Goal: Information Seeking & Learning: Learn about a topic

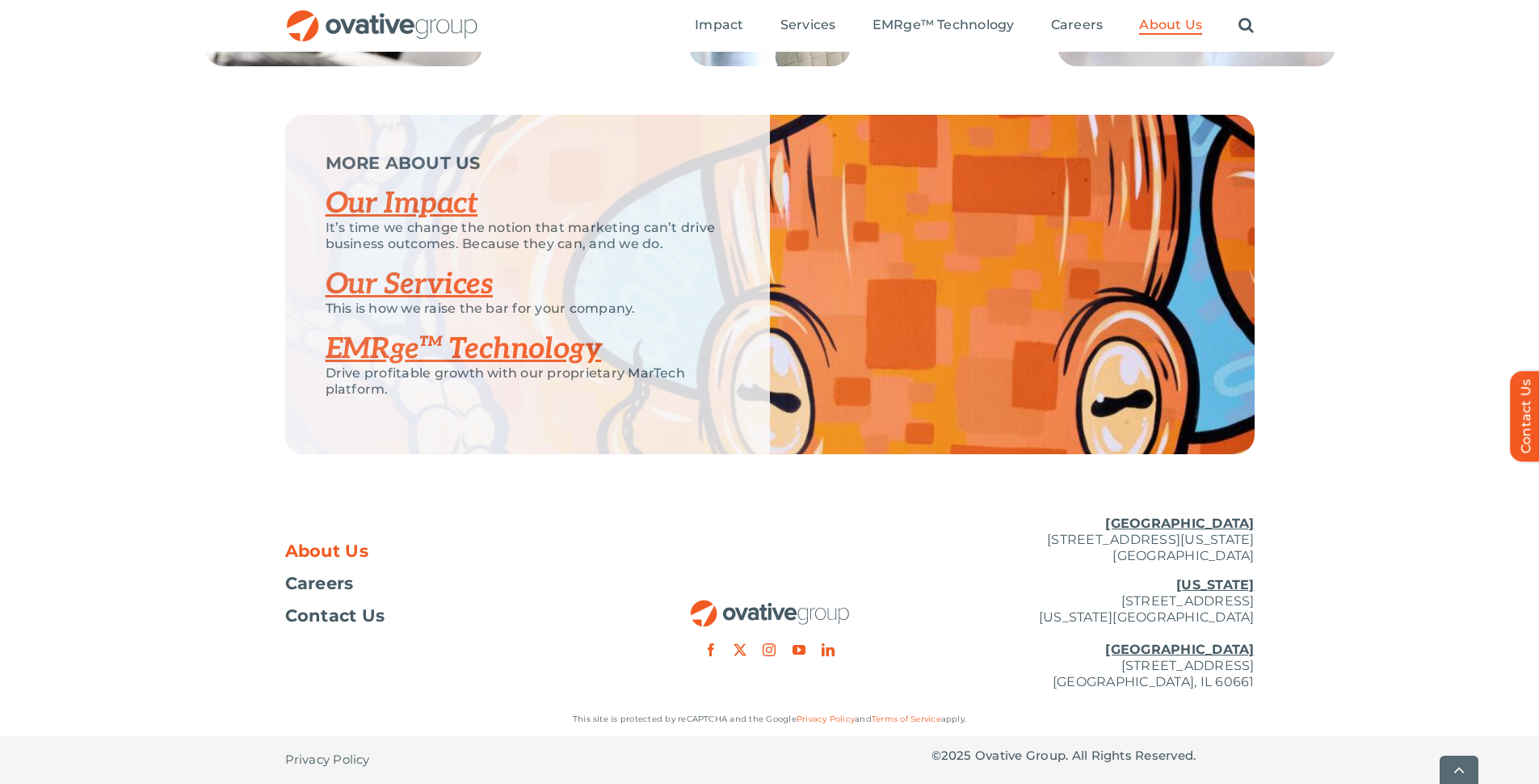
scroll to position [3356, 0]
click at [361, 204] on link "Our Impact" at bounding box center [402, 204] width 153 height 35
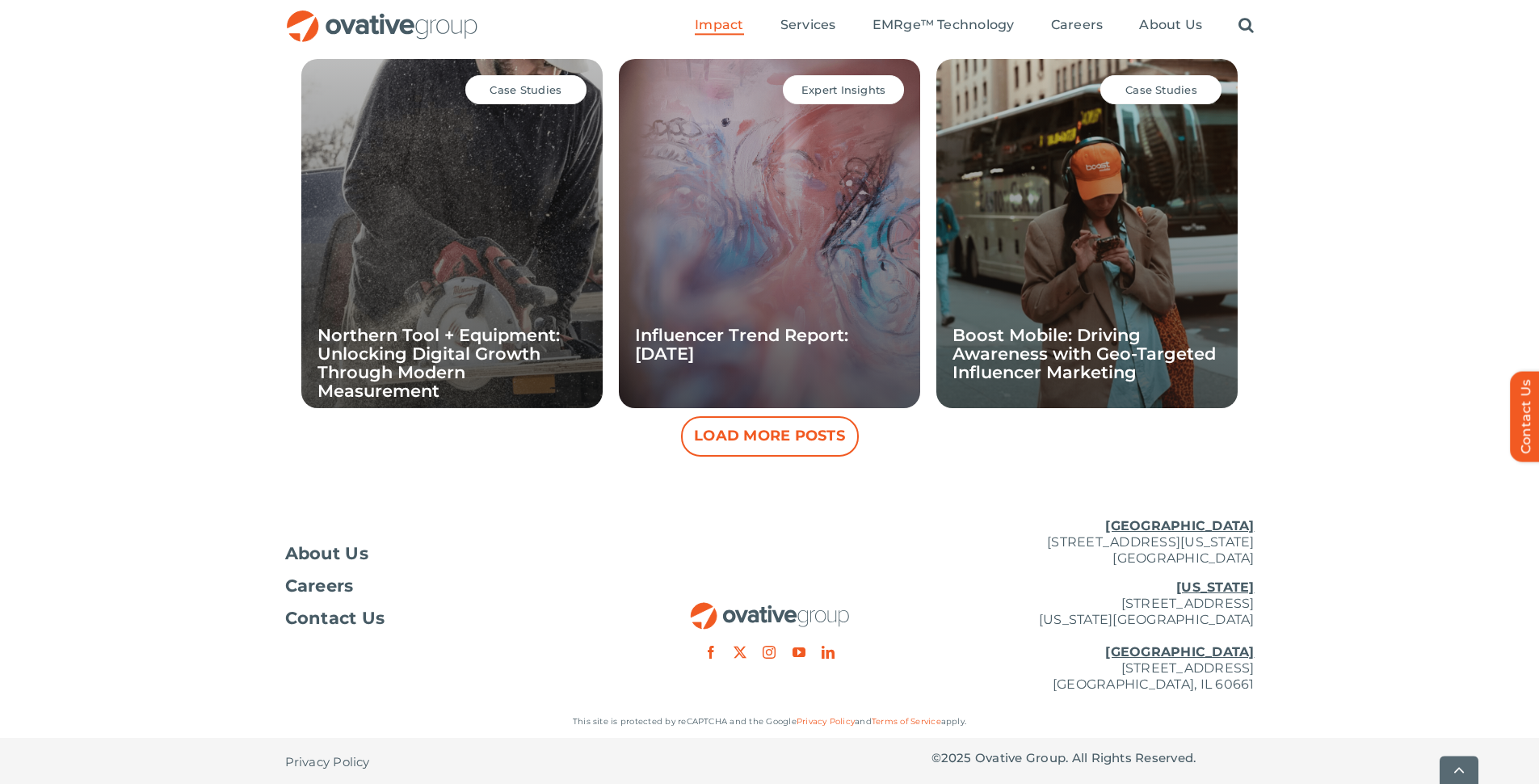
scroll to position [1553, 0]
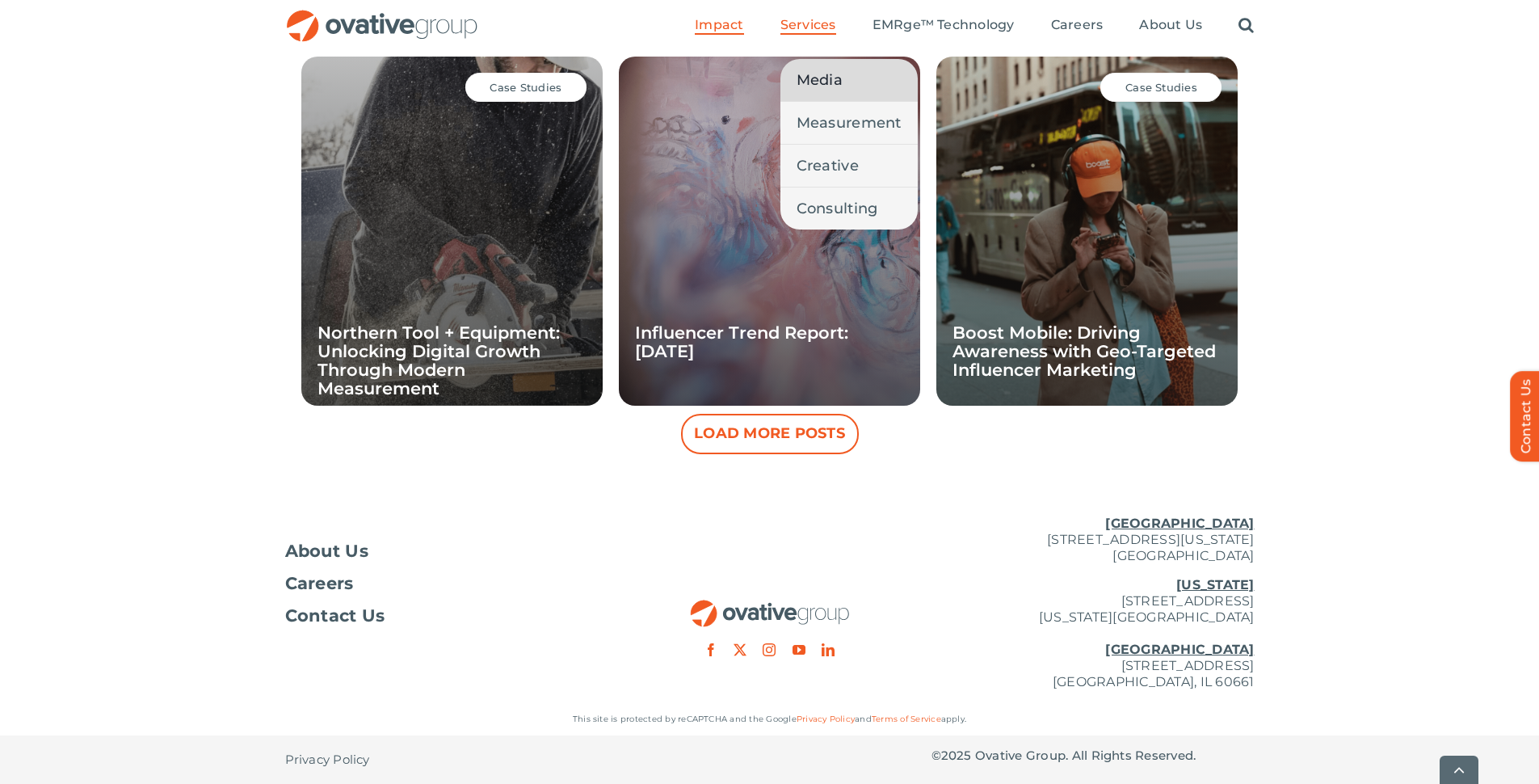
click at [824, 88] on span "Media" at bounding box center [820, 81] width 46 height 23
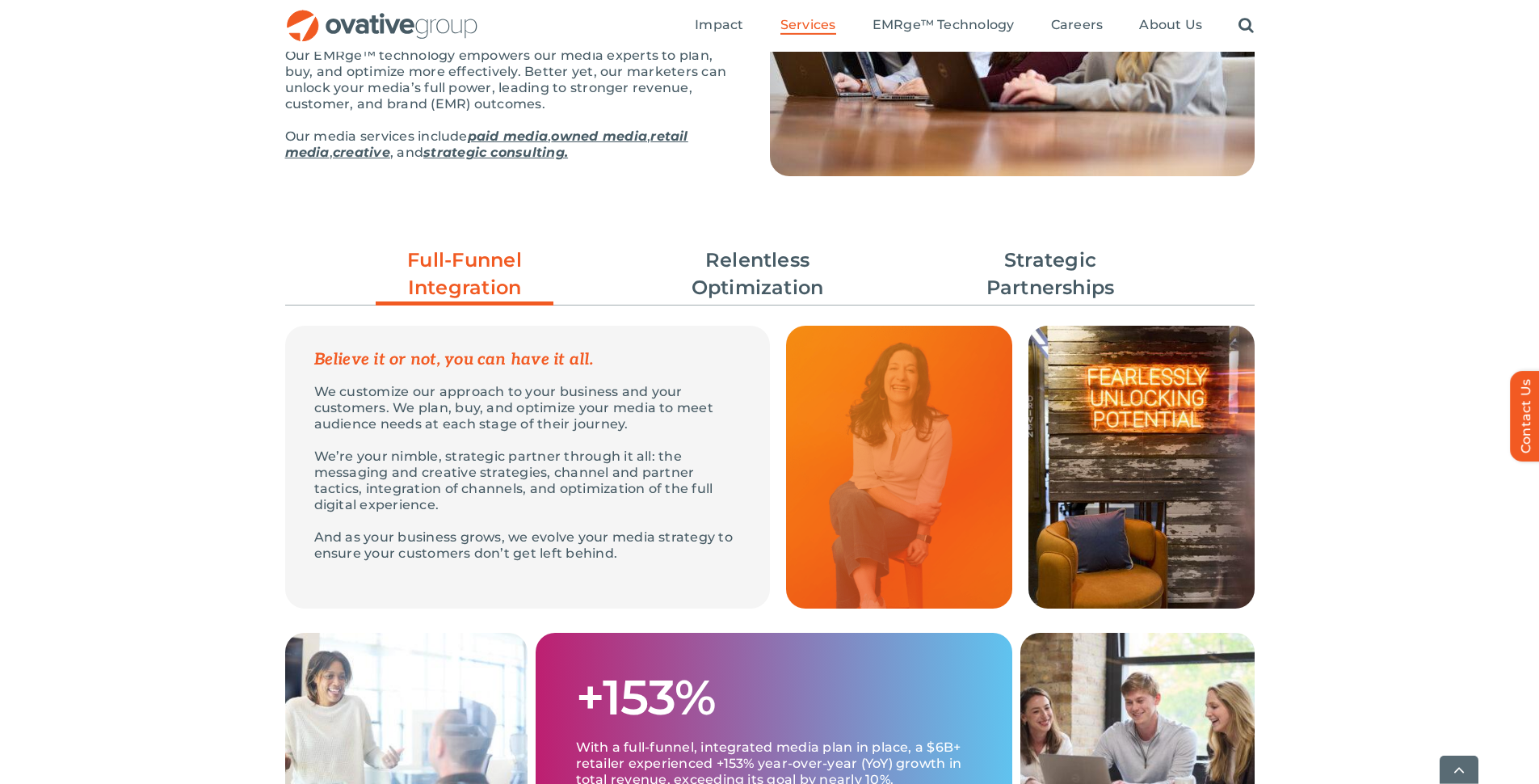
scroll to position [440, 0]
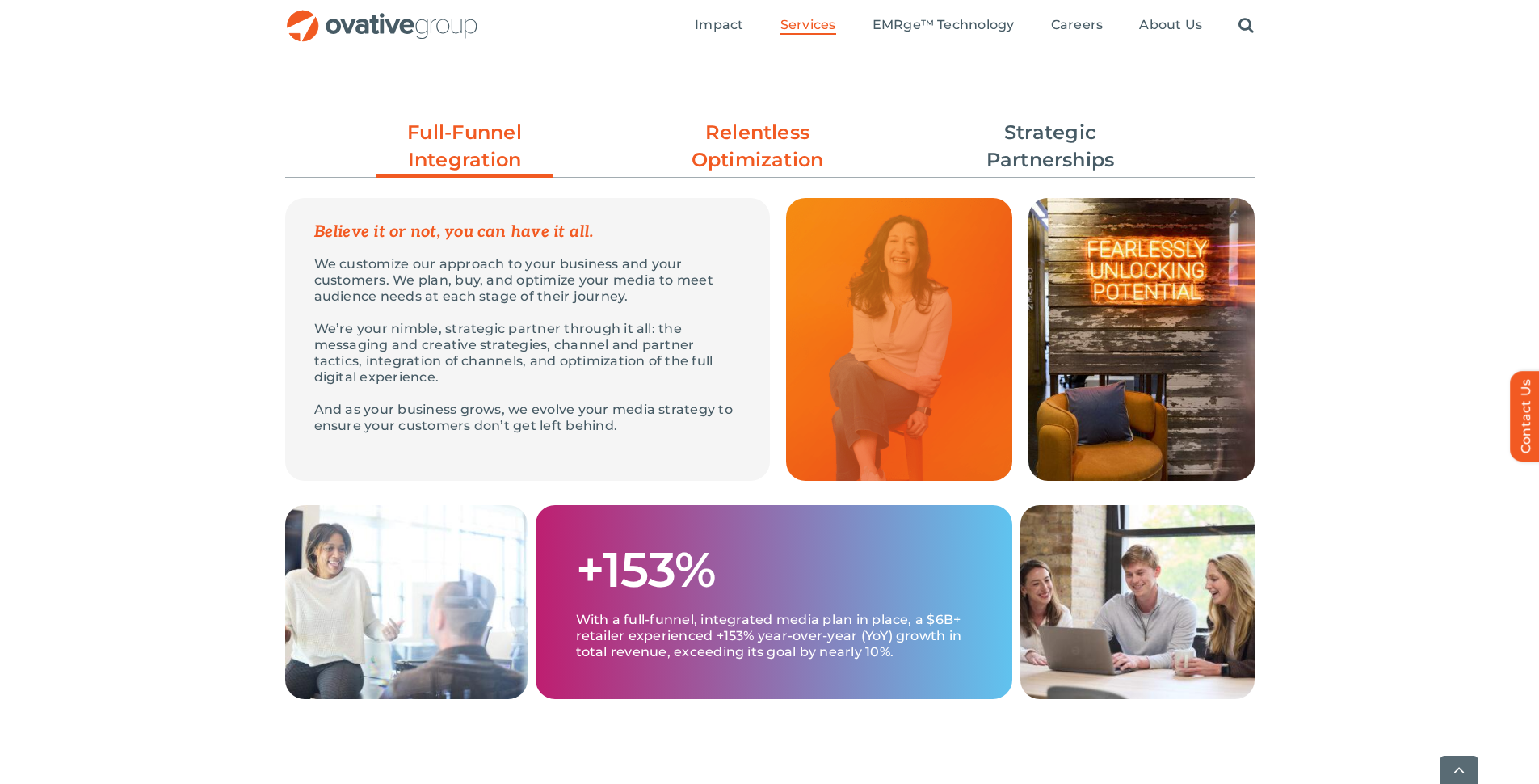
click at [722, 150] on link "Relentless Optimization" at bounding box center [758, 146] width 178 height 55
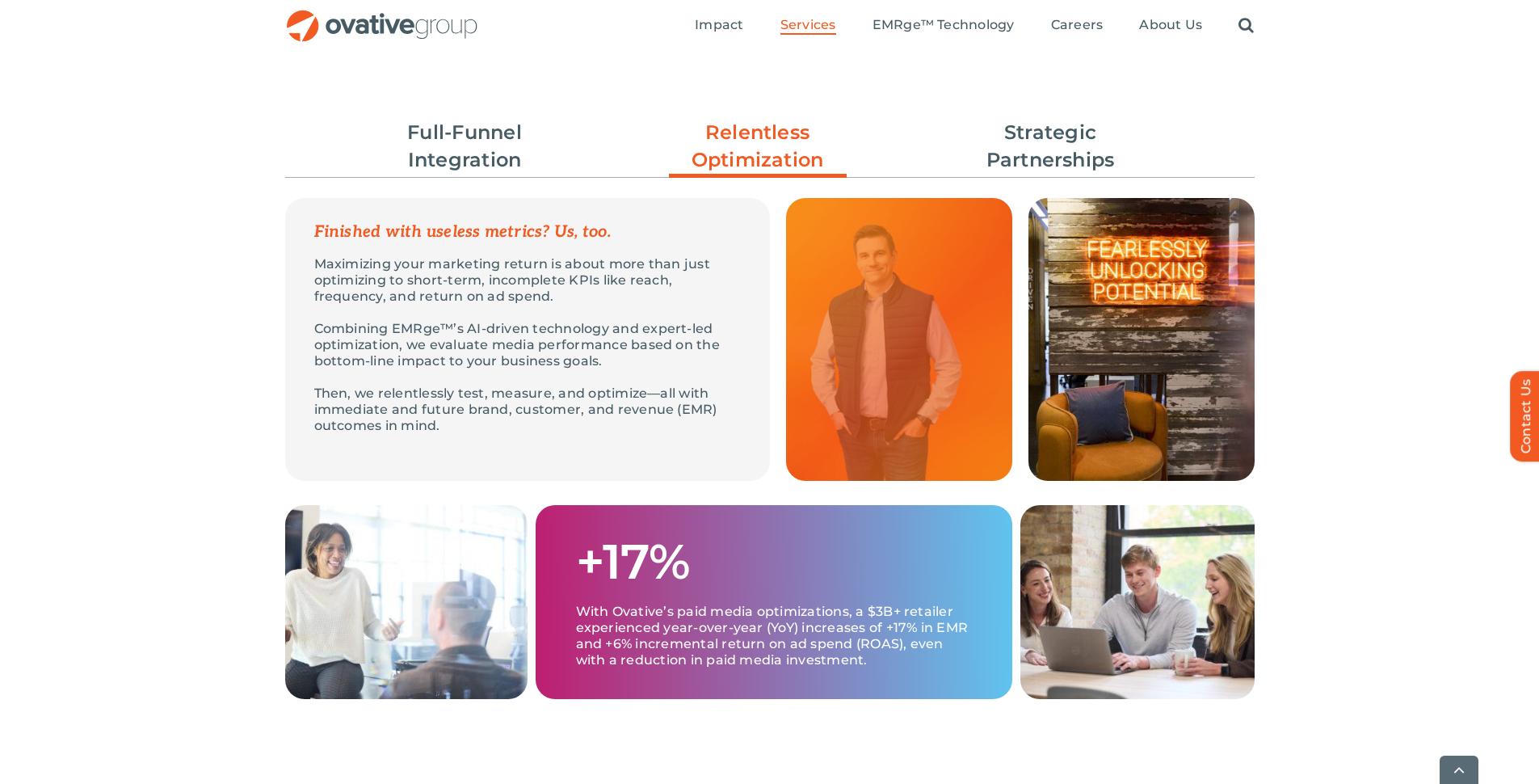
click at [555, 126] on ul "Full-Funnel Integration Relentless Optimization Strategic Partnerships" at bounding box center [770, 146] width 970 height 71
click at [509, 134] on link "Full-Funnel Integration" at bounding box center [465, 146] width 178 height 55
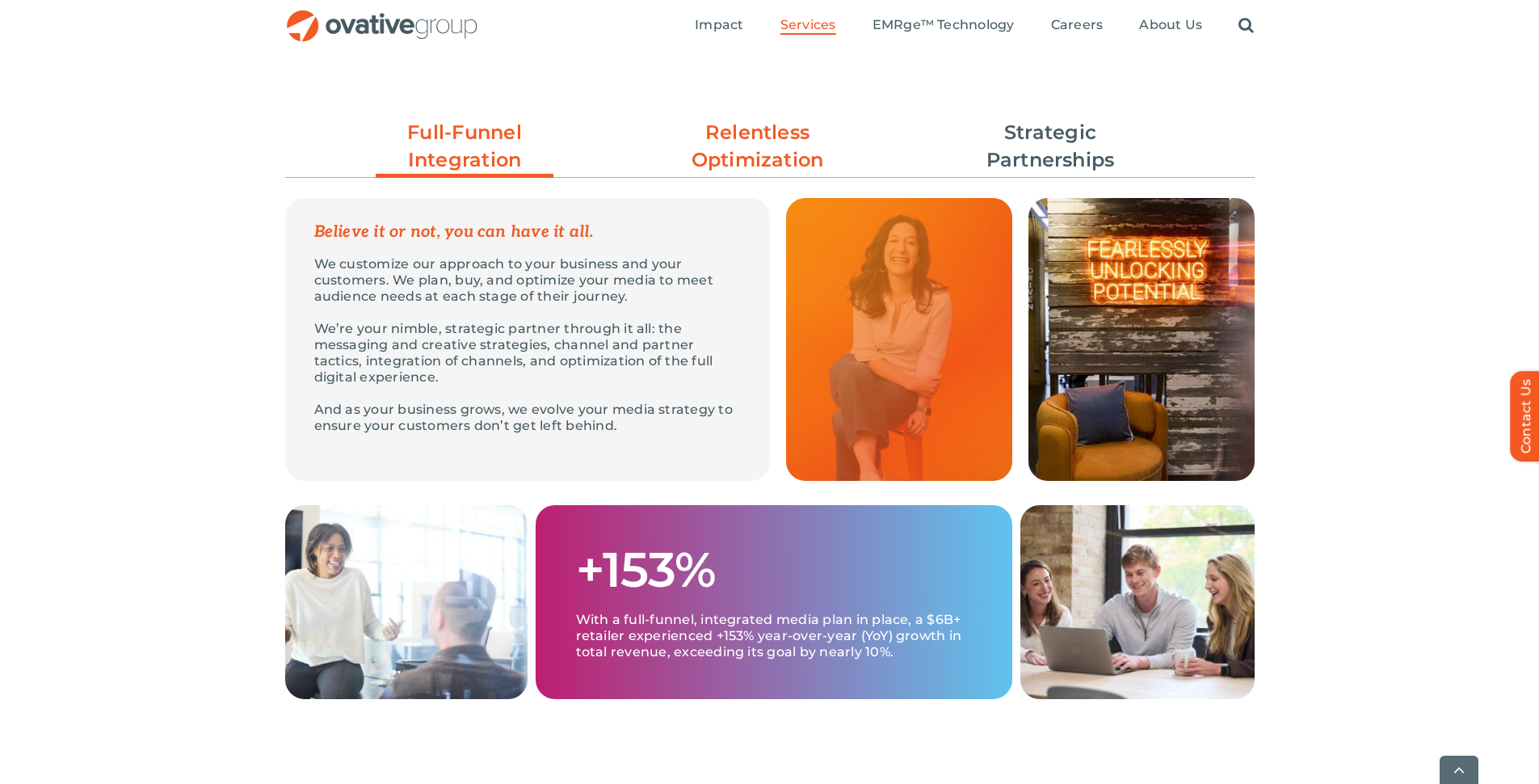
click at [756, 144] on link "Relentless Optimization" at bounding box center [758, 146] width 178 height 55
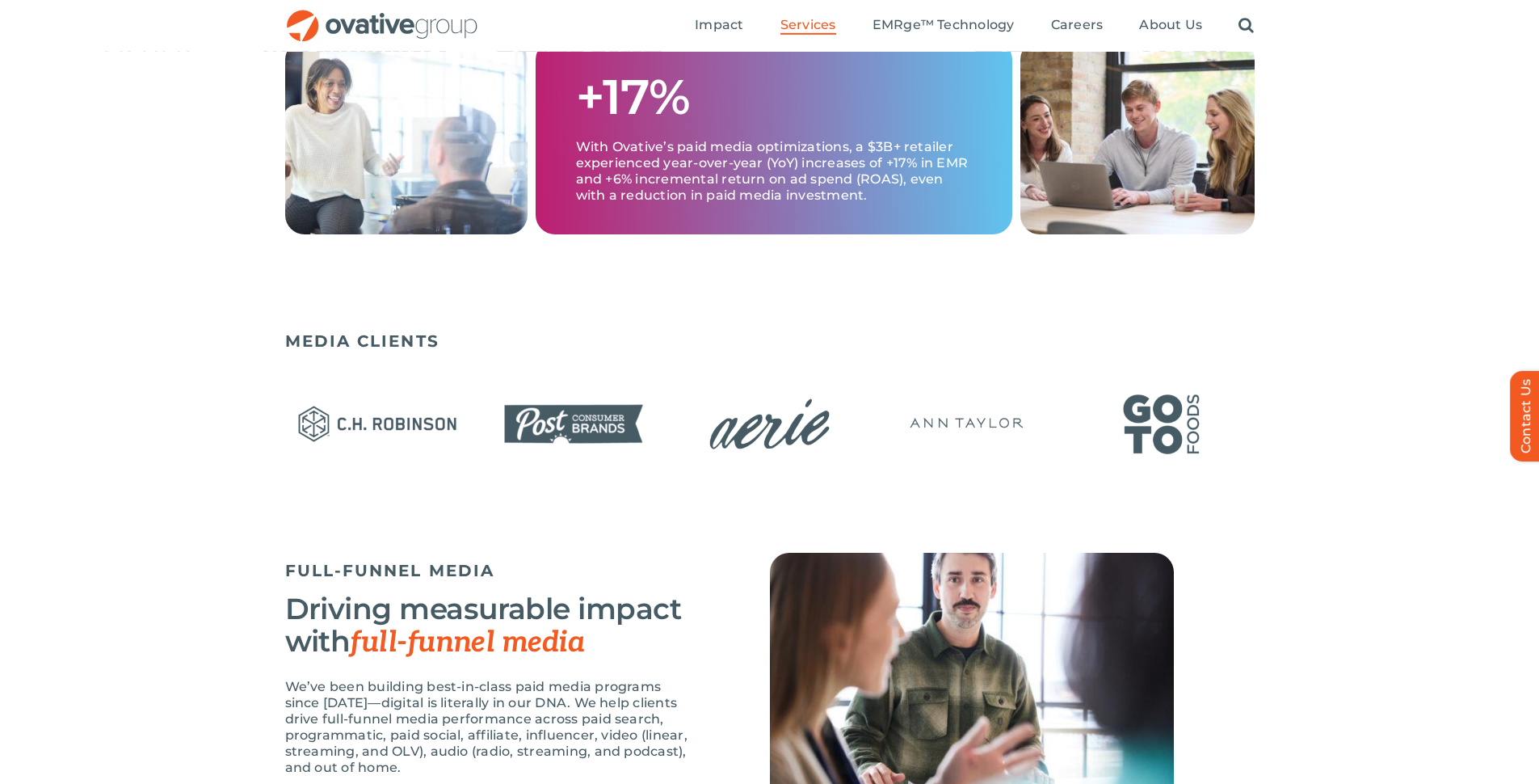
scroll to position [465, 0]
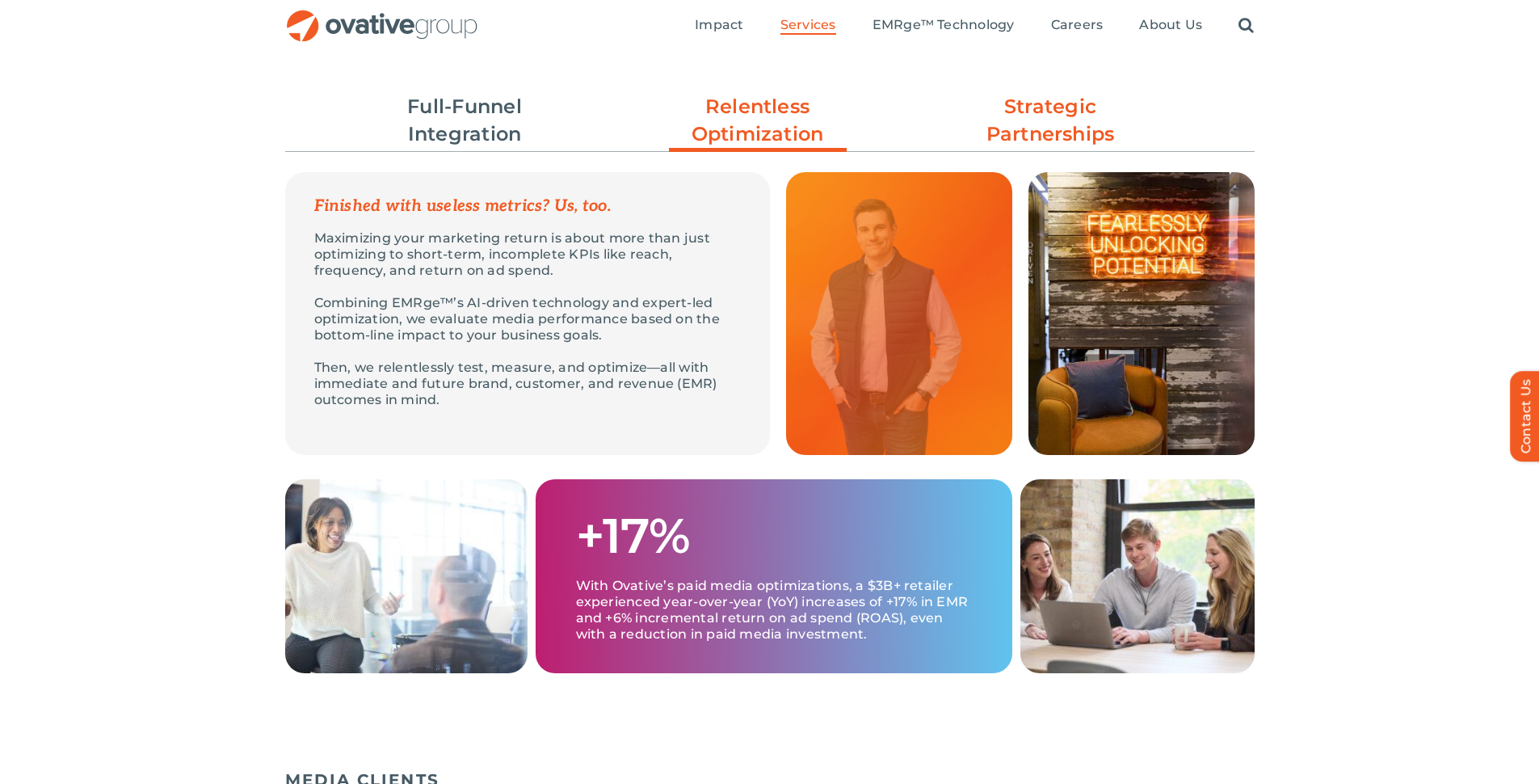
click at [985, 120] on link "Strategic Partnerships" at bounding box center [1050, 120] width 178 height 55
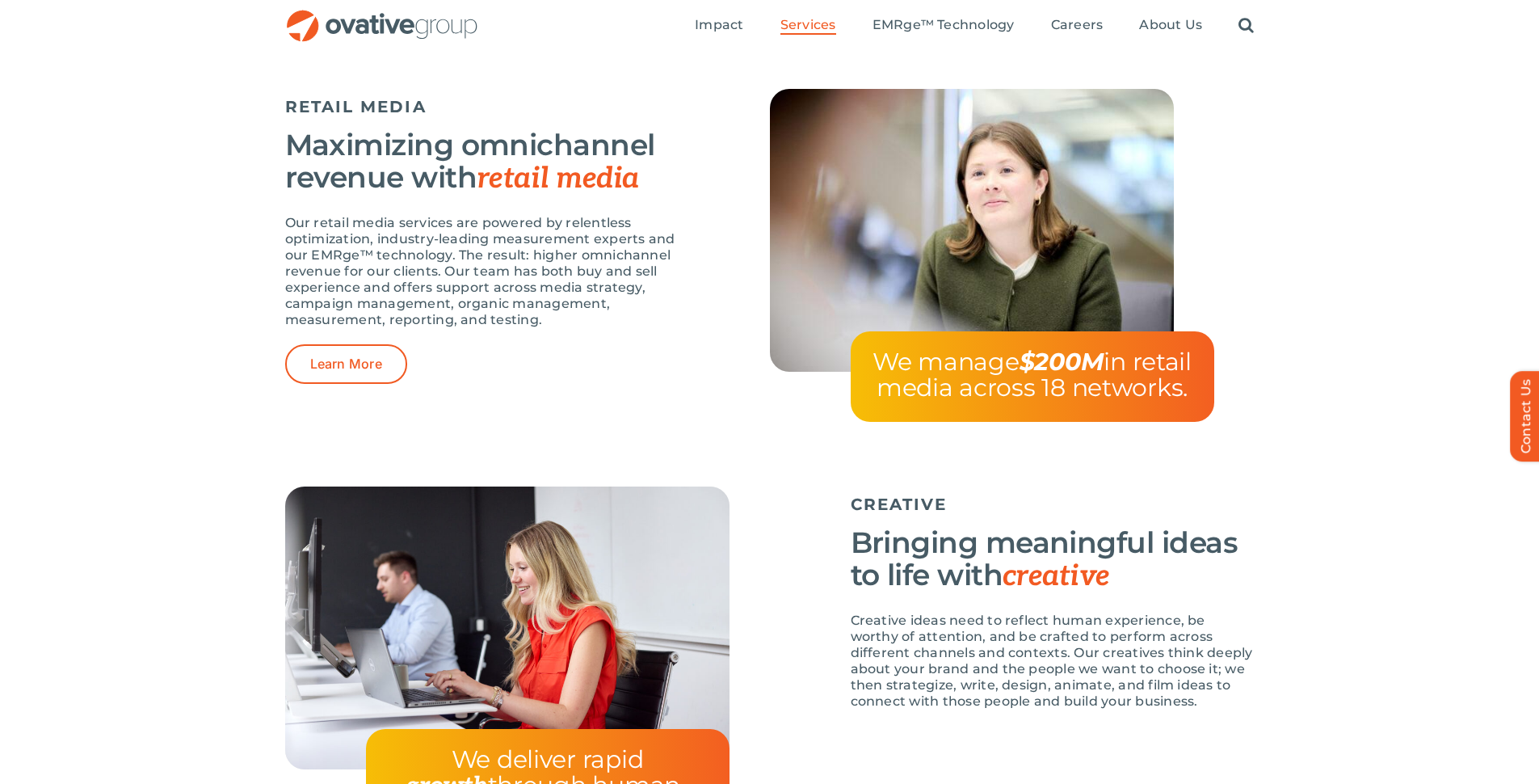
scroll to position [1529, 0]
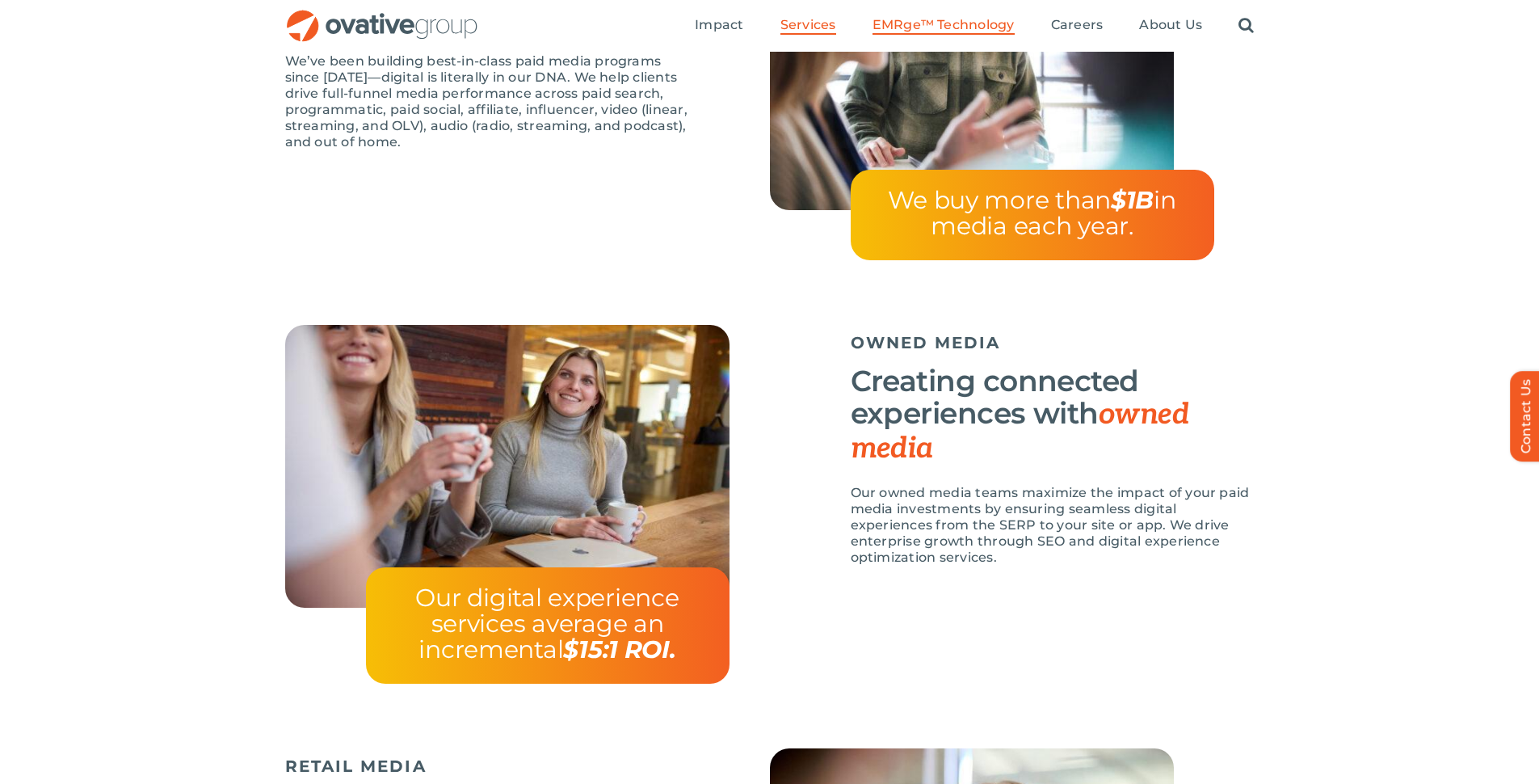
click at [956, 33] on span "EMRge™ Technology" at bounding box center [943, 25] width 142 height 16
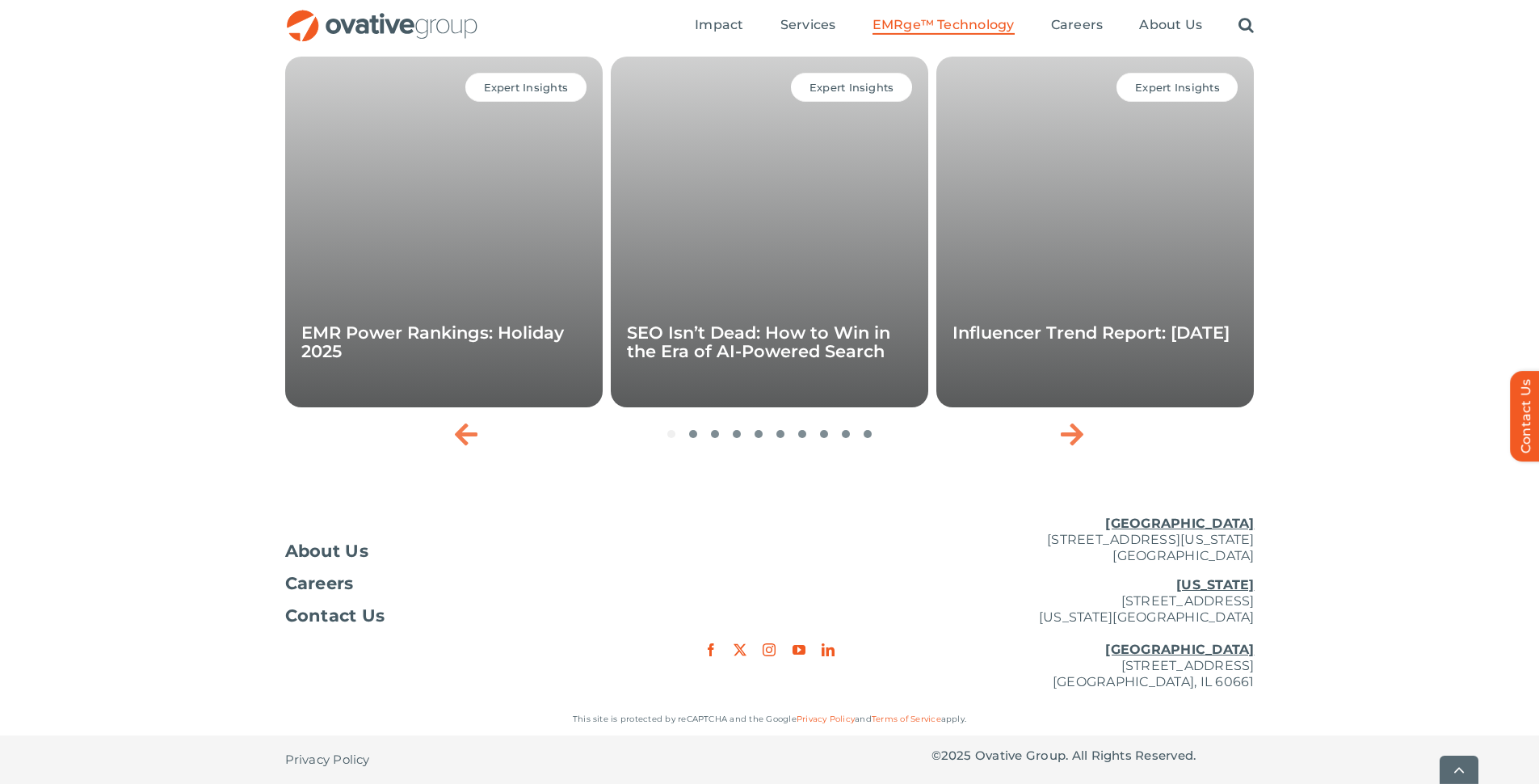
scroll to position [5375, 0]
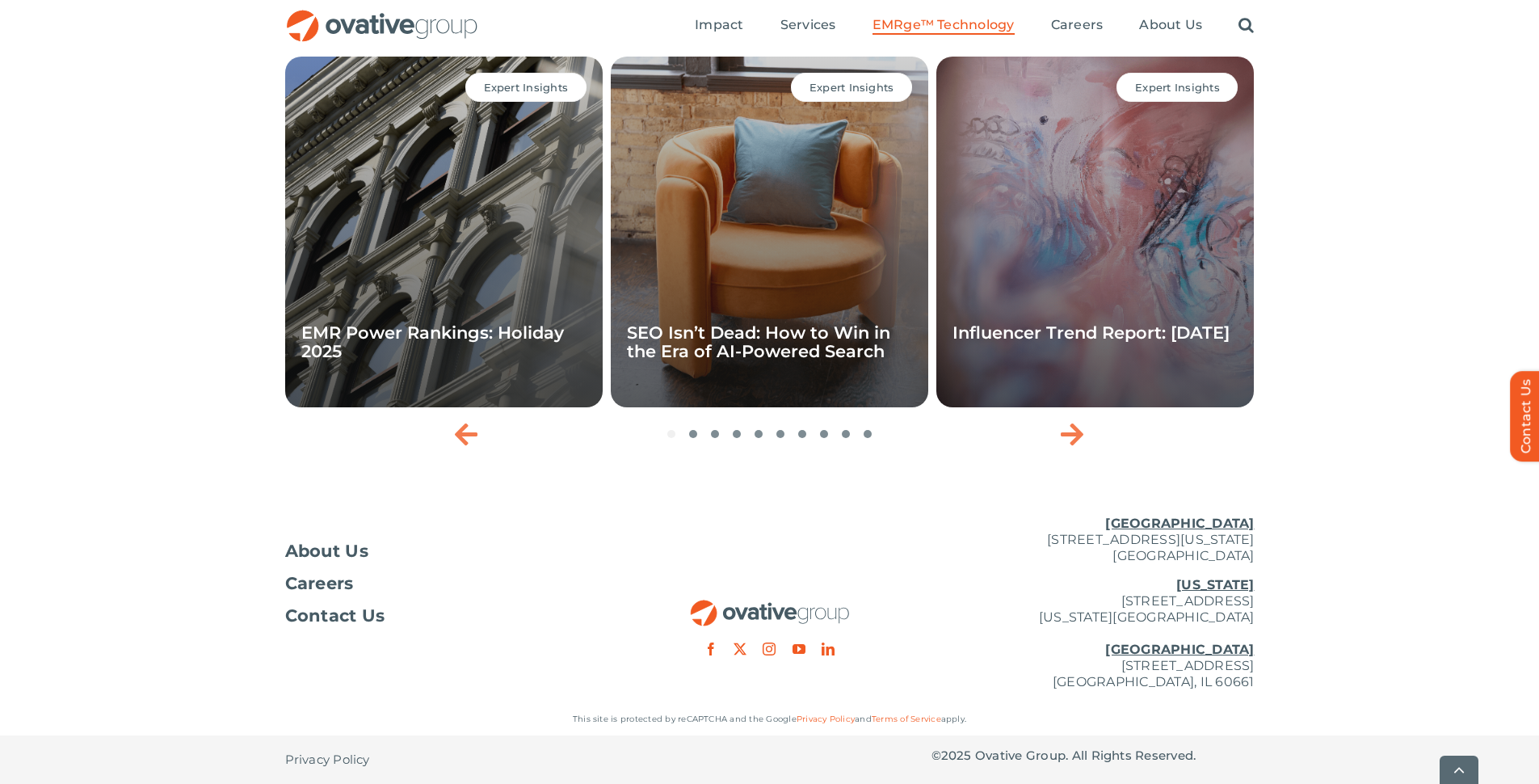
click at [167, 297] on div "EXPERT INSIGHTS Expert Insights EMR Power Rankings: Holiday 2025 Expert Insight…" at bounding box center [769, 219] width 1539 height 468
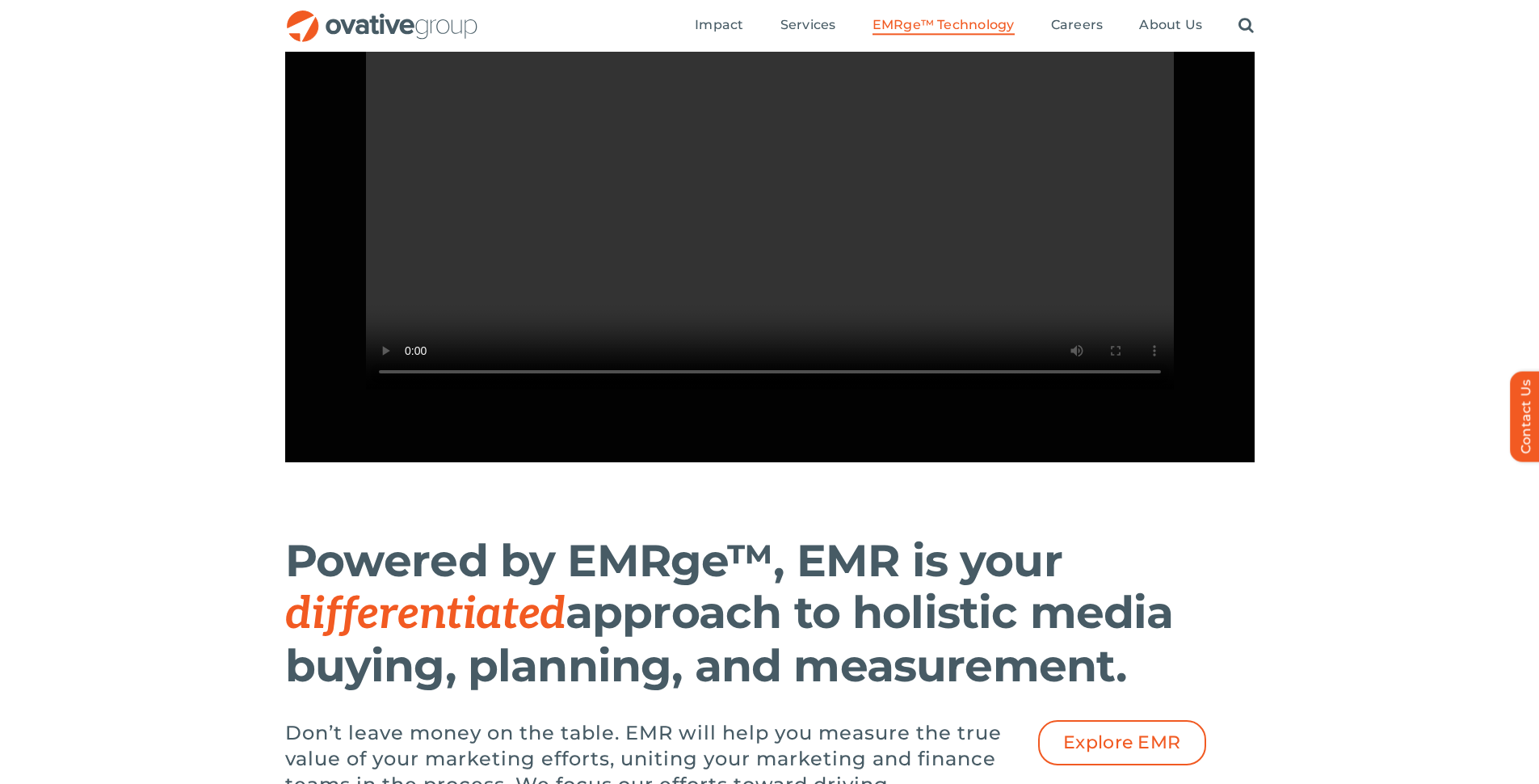
scroll to position [1549, 0]
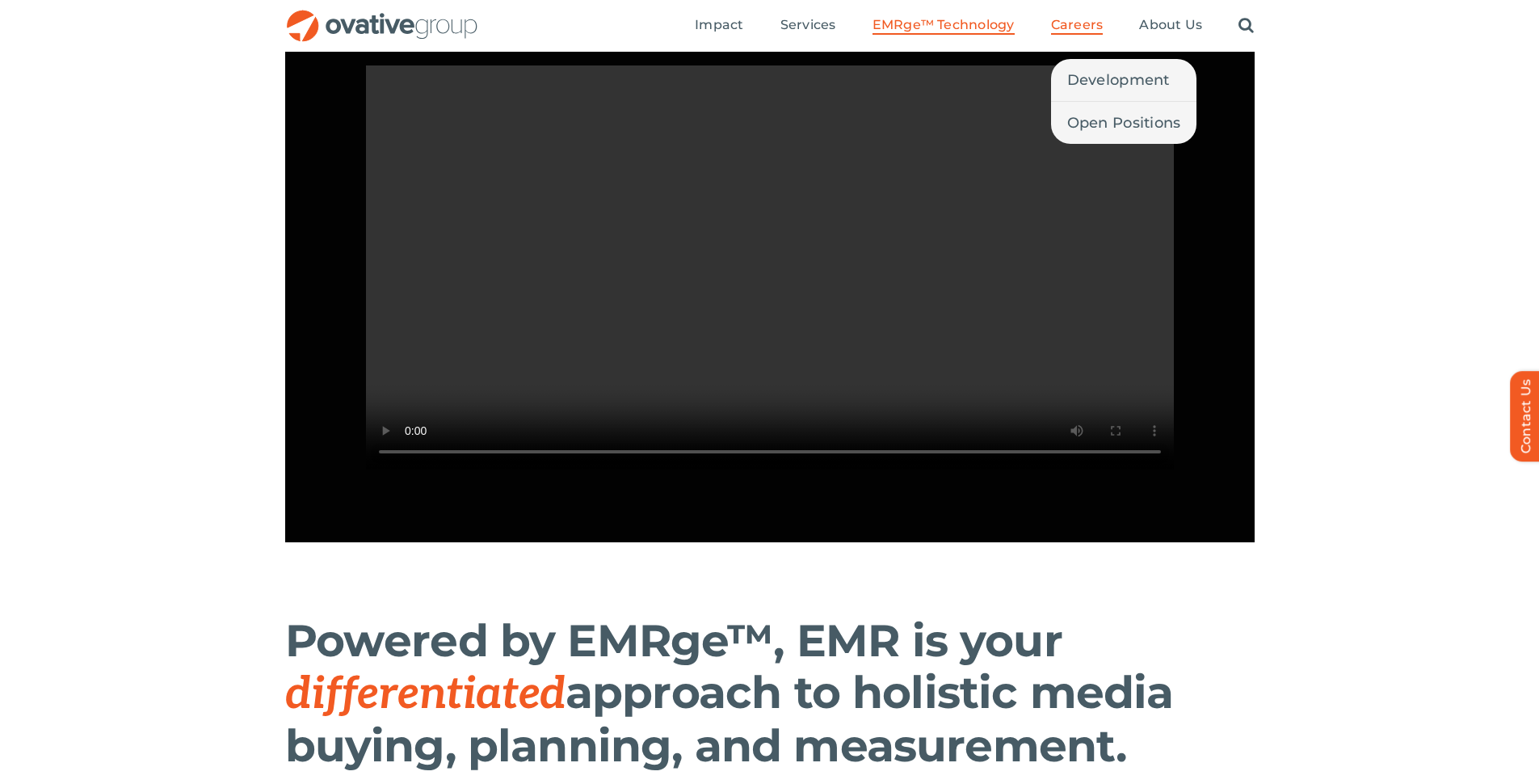
click at [1094, 29] on span "Careers" at bounding box center [1077, 25] width 52 height 16
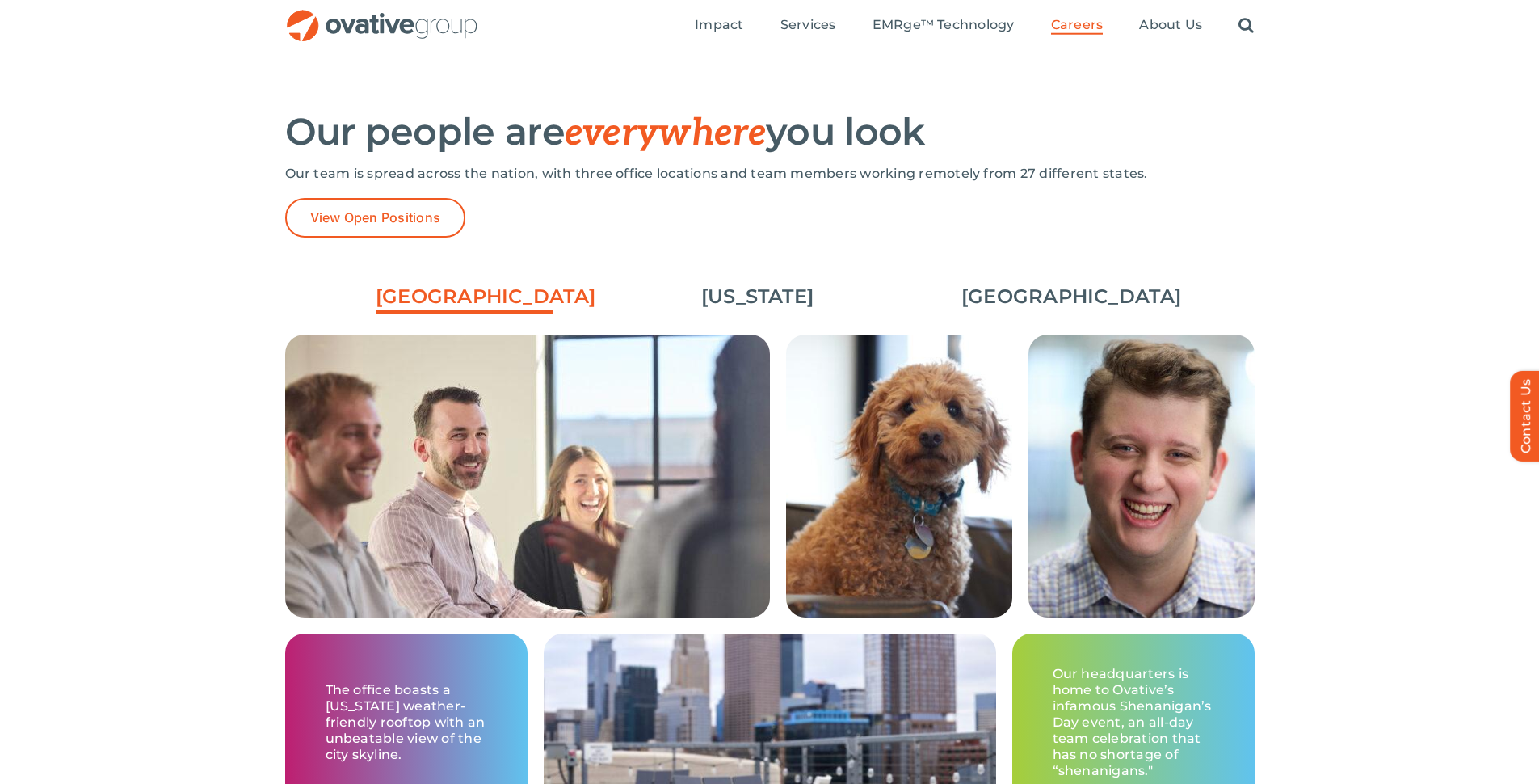
scroll to position [2201, 0]
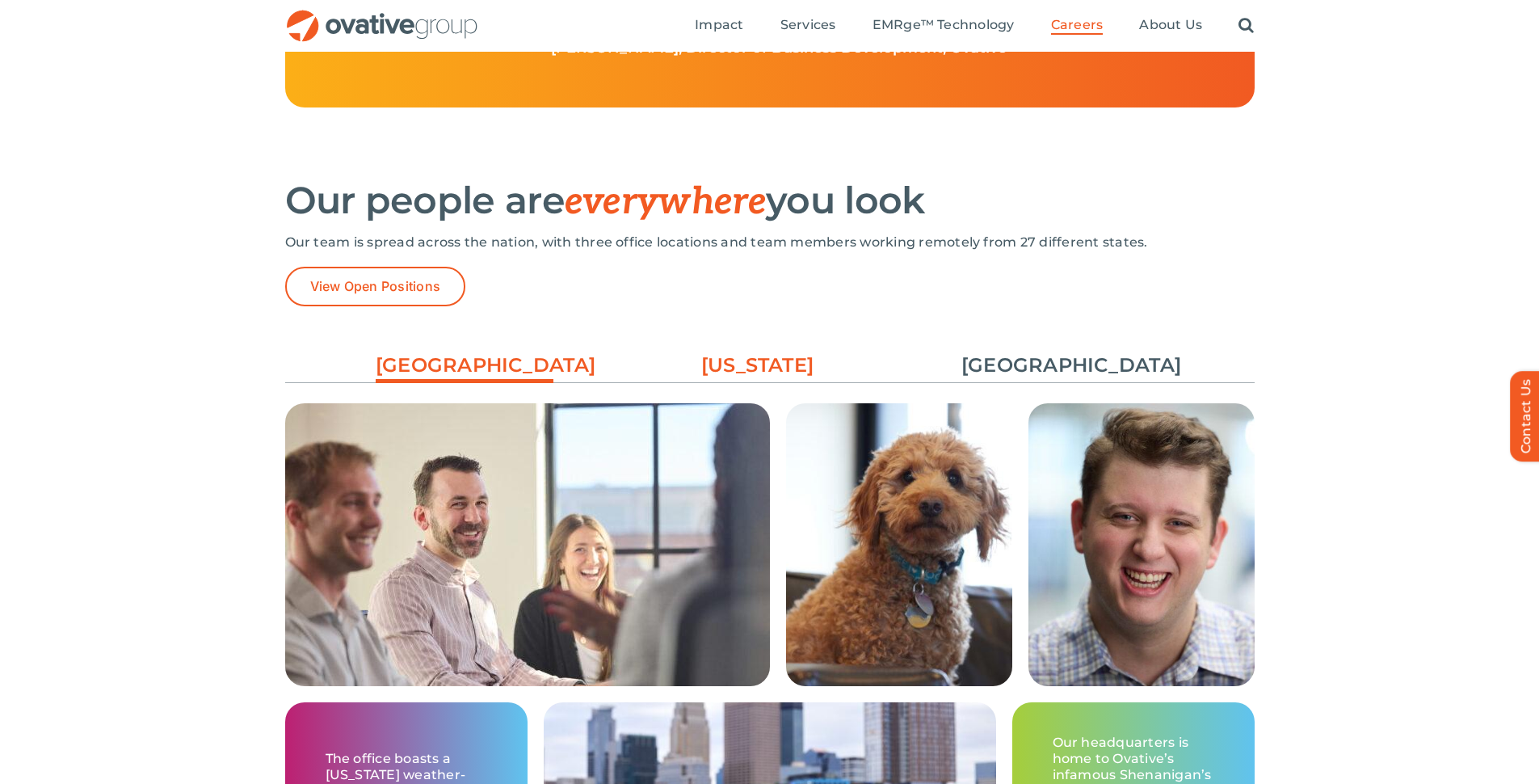
click at [750, 362] on link "[US_STATE]" at bounding box center [758, 365] width 178 height 27
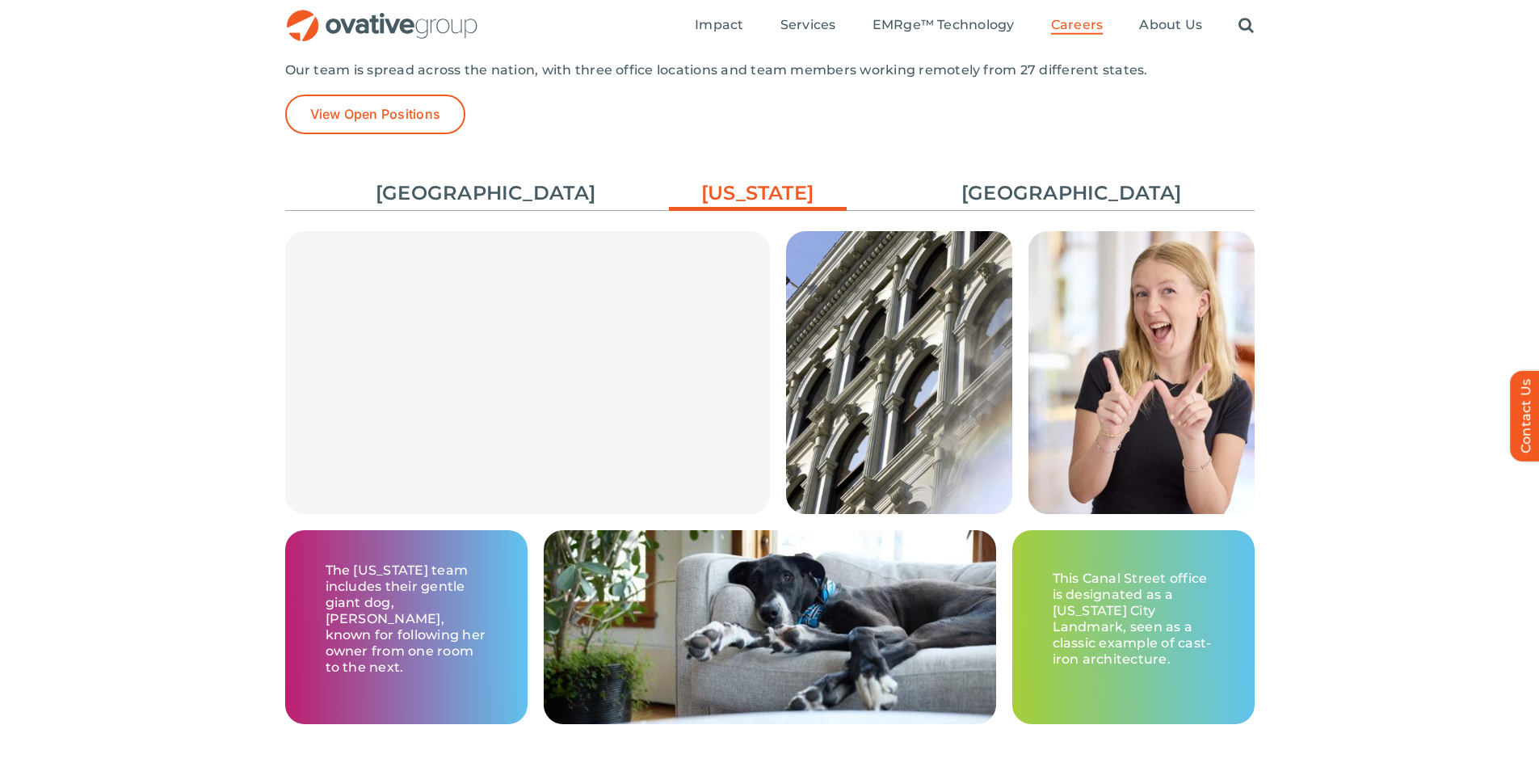
scroll to position [2356, 0]
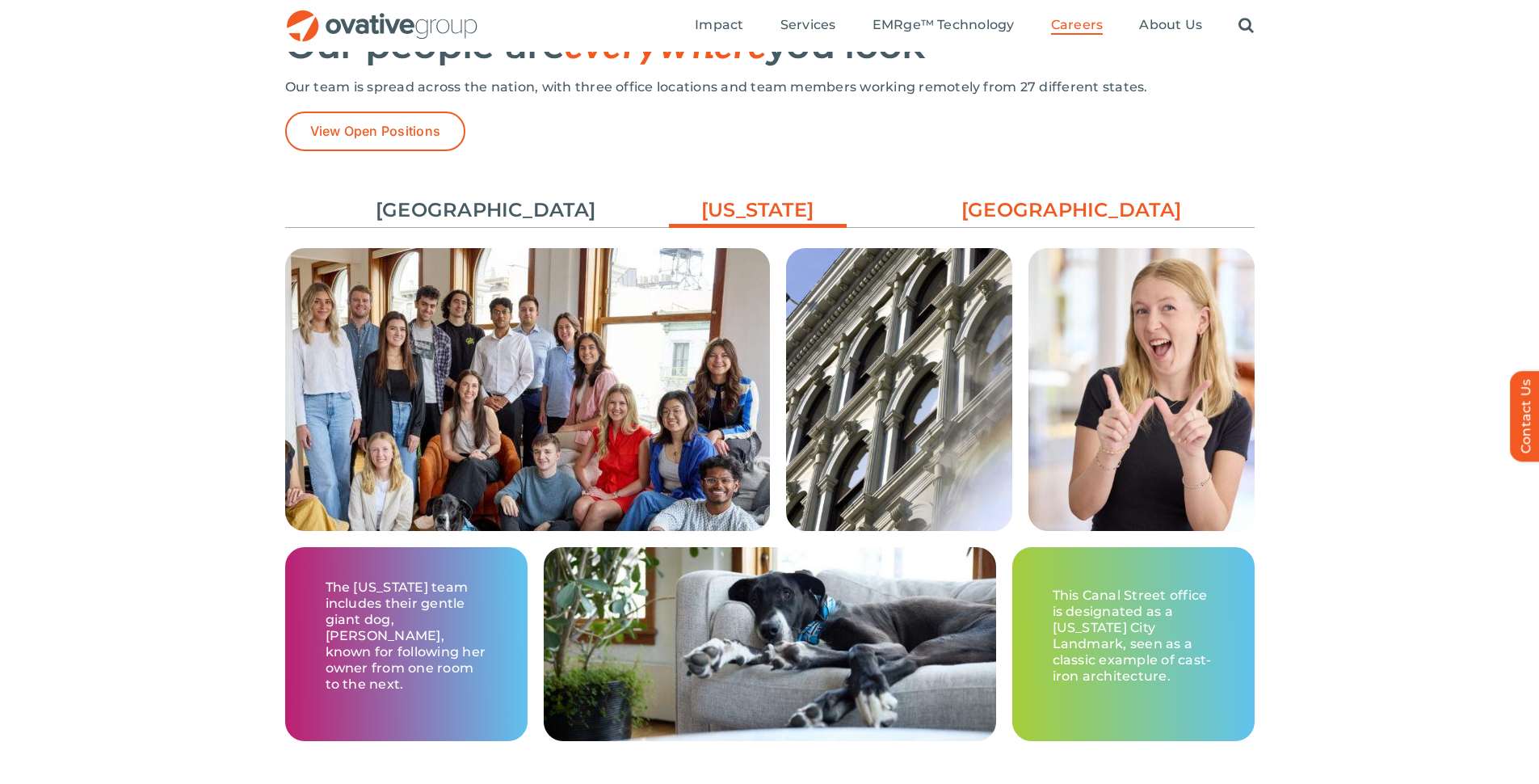
click at [1052, 218] on link "[GEOGRAPHIC_DATA]" at bounding box center [1050, 210] width 178 height 27
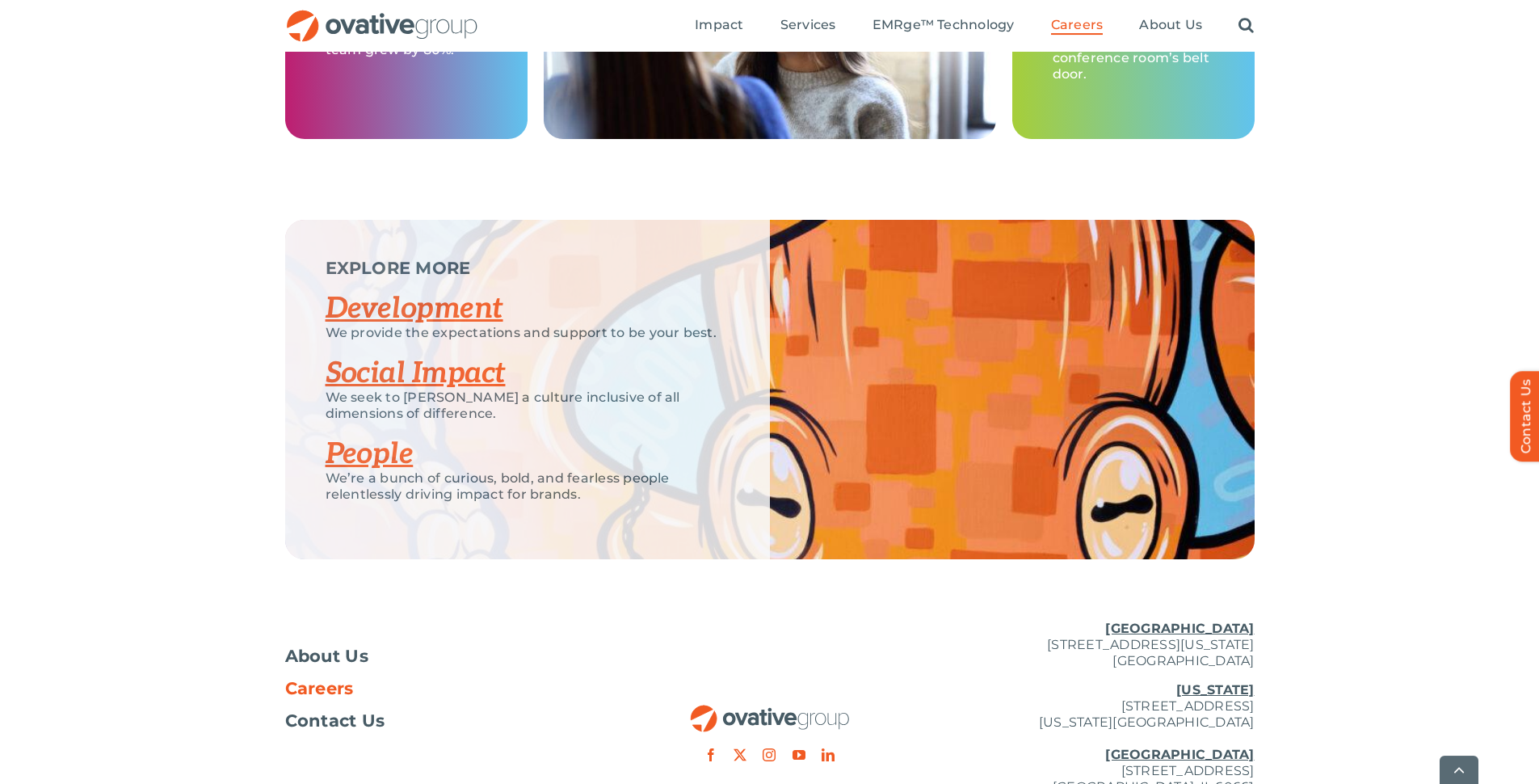
scroll to position [3066, 0]
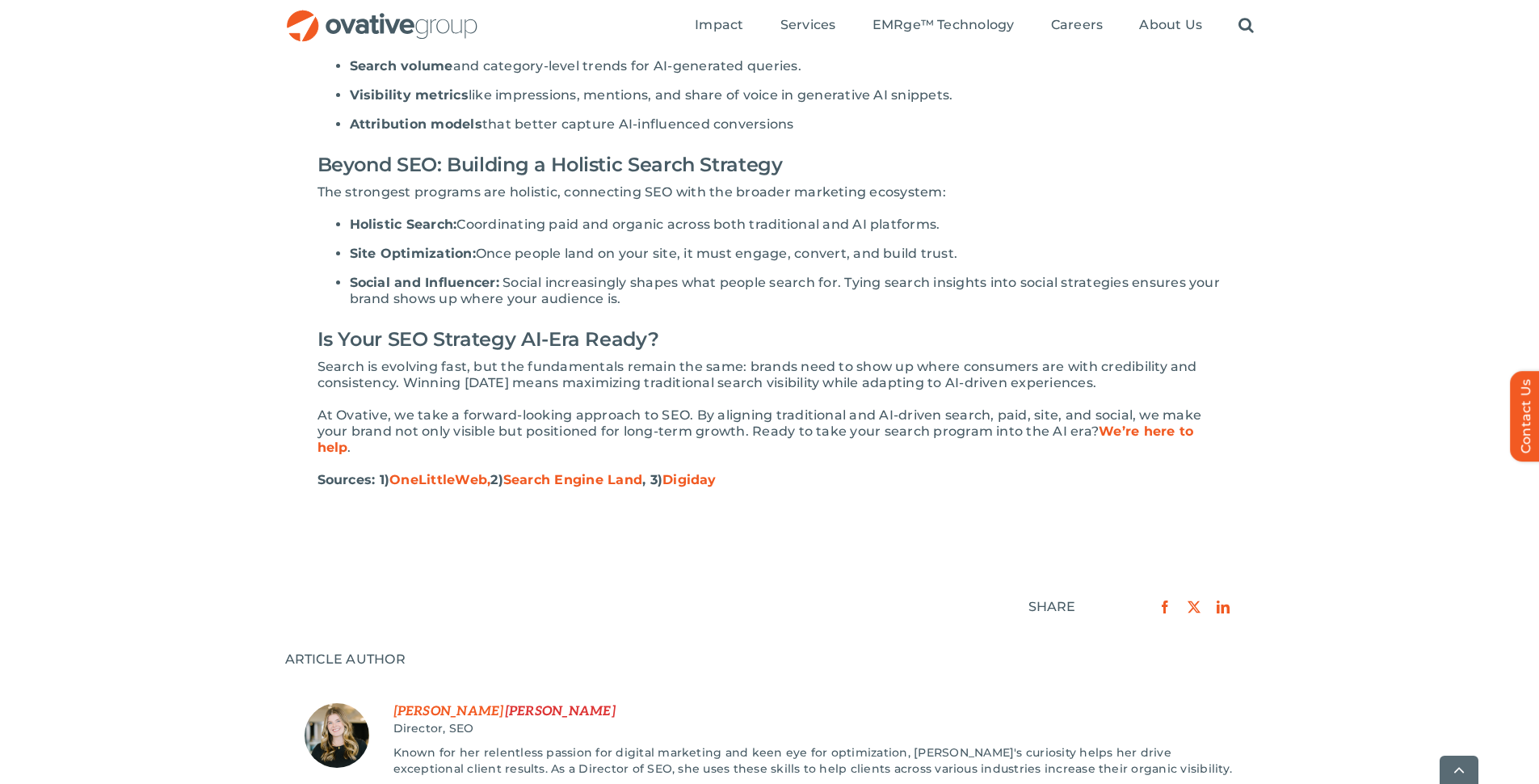
scroll to position [2081, 0]
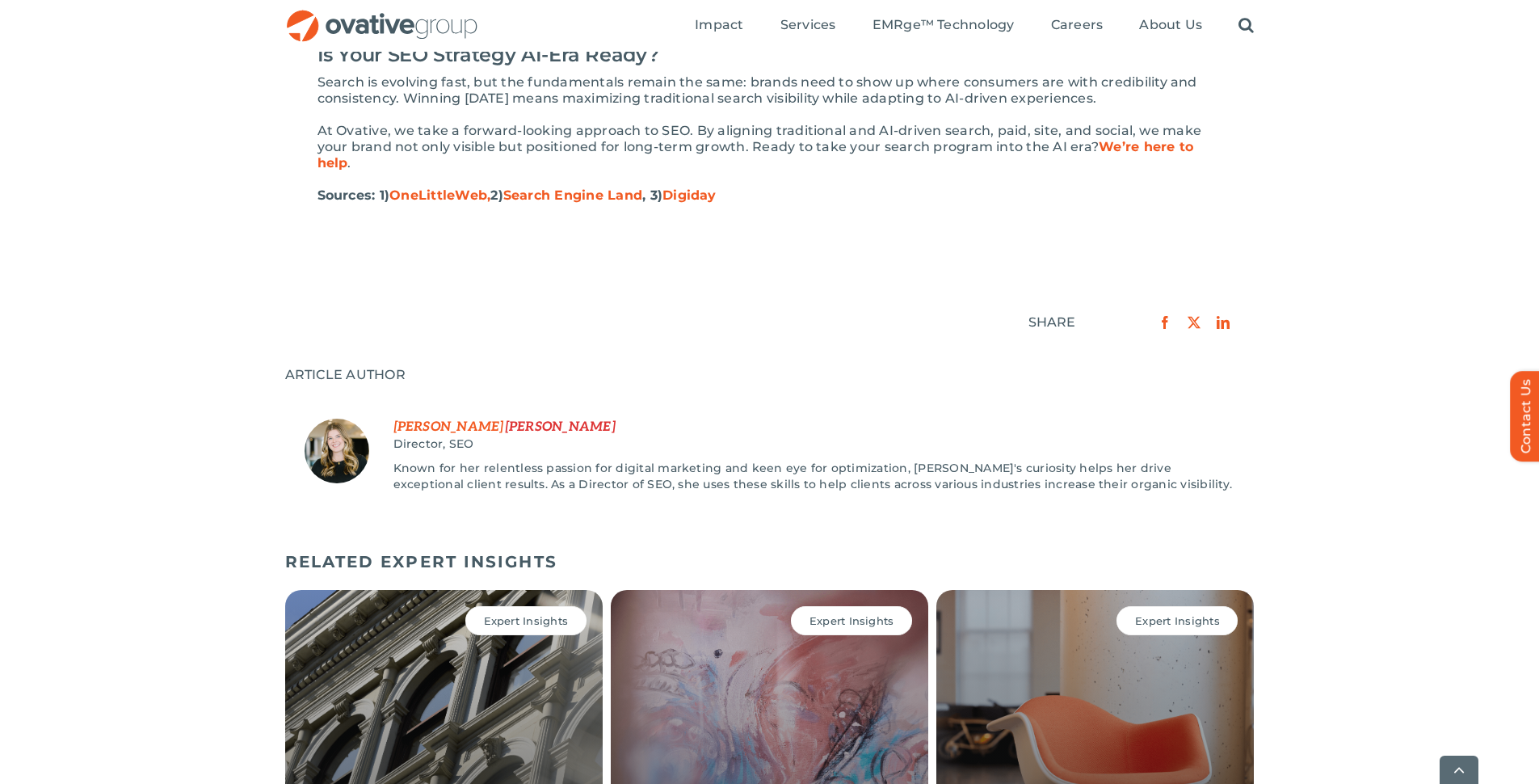
click at [428, 434] on span "[PERSON_NAME]" at bounding box center [449, 427] width 111 height 15
drag, startPoint x: 448, startPoint y: 432, endPoint x: 429, endPoint y: 455, distance: 29.8
click at [505, 432] on span "Christon" at bounding box center [560, 427] width 111 height 15
click at [320, 452] on img at bounding box center [336, 450] width 65 height 65
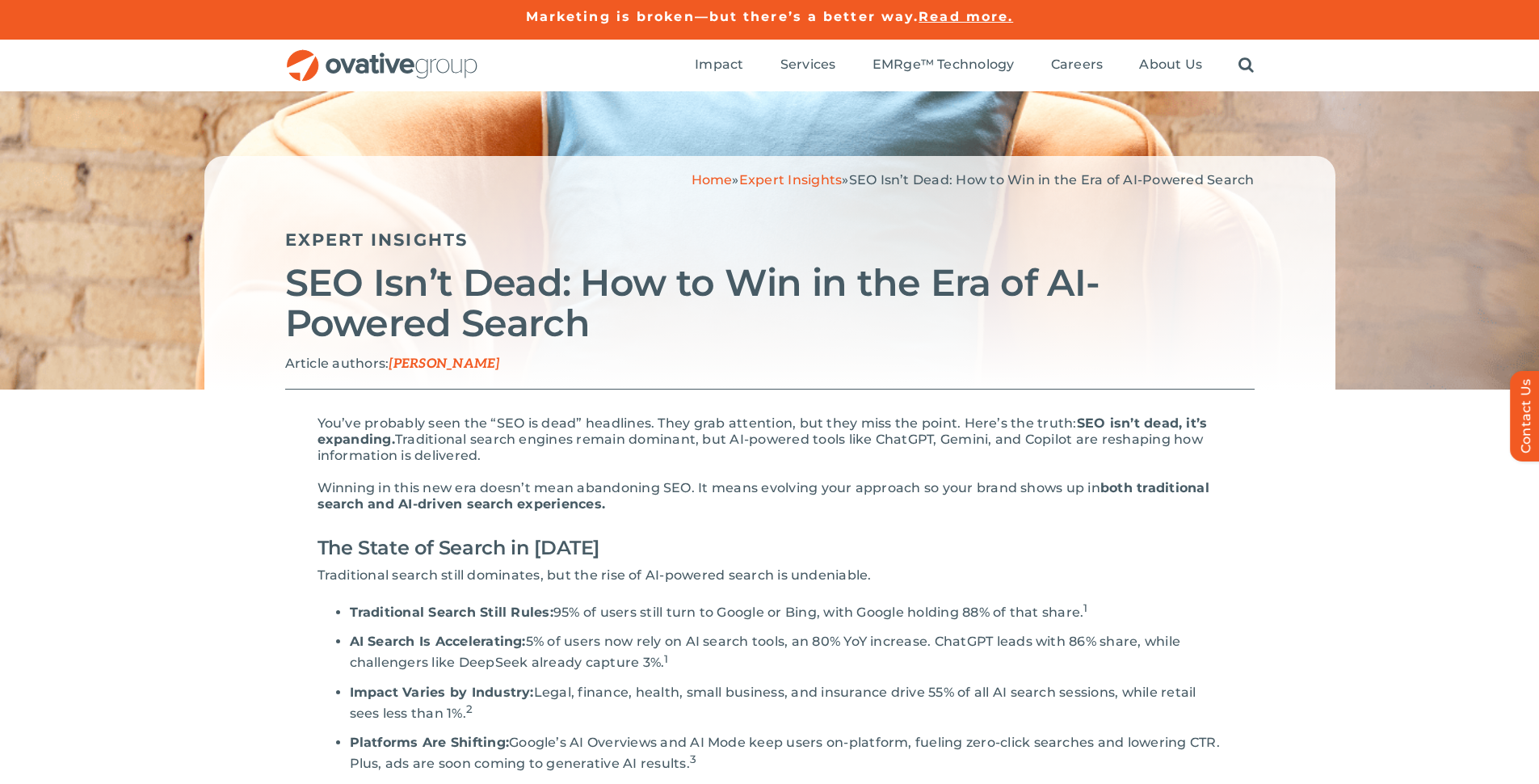
scroll to position [0, 0]
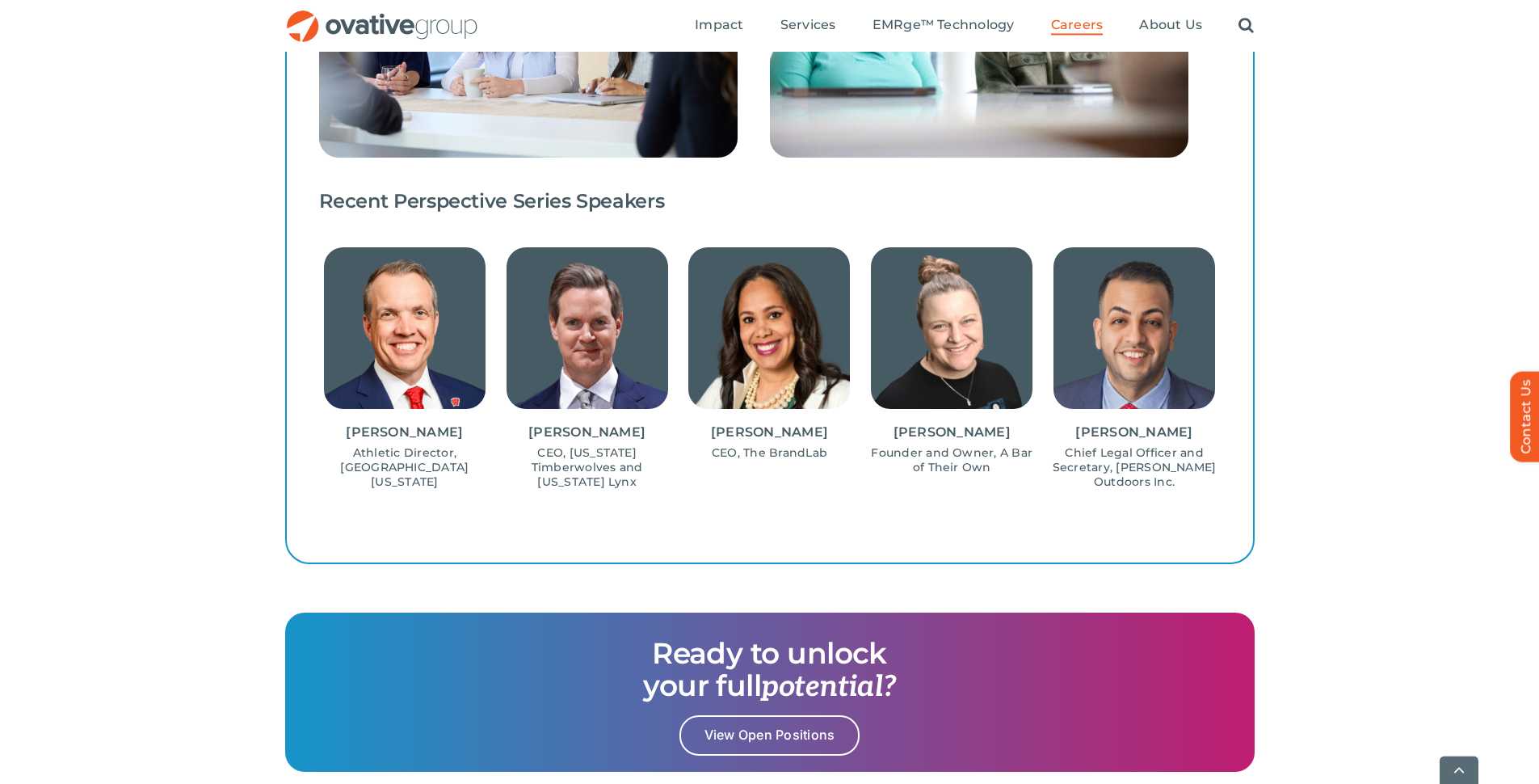
scroll to position [1577, 0]
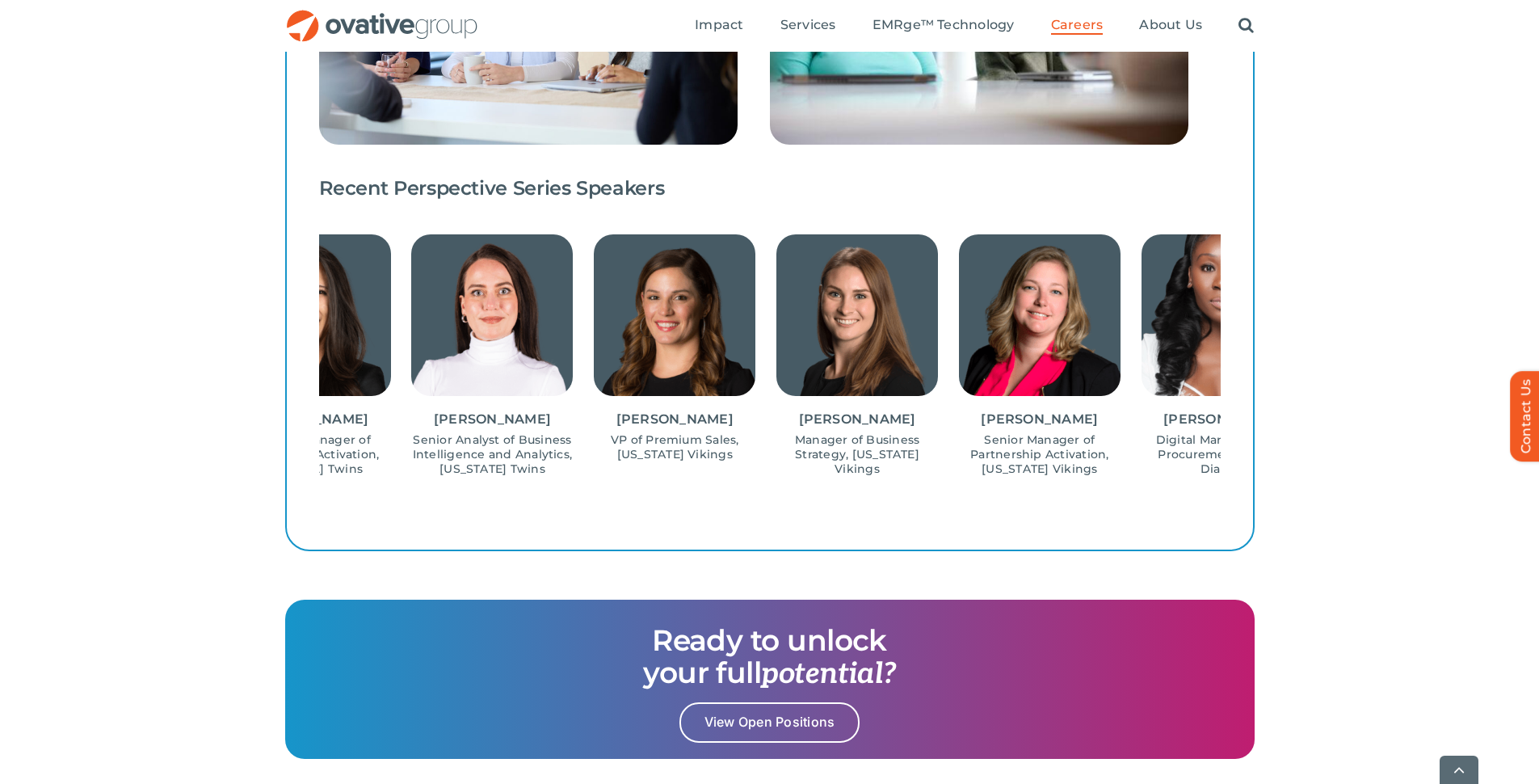
click at [470, 431] on div "Angela Hawkins Senior Analyst of Business Intelligence and Analytics, Minnesota…" at bounding box center [492, 355] width 172 height 242
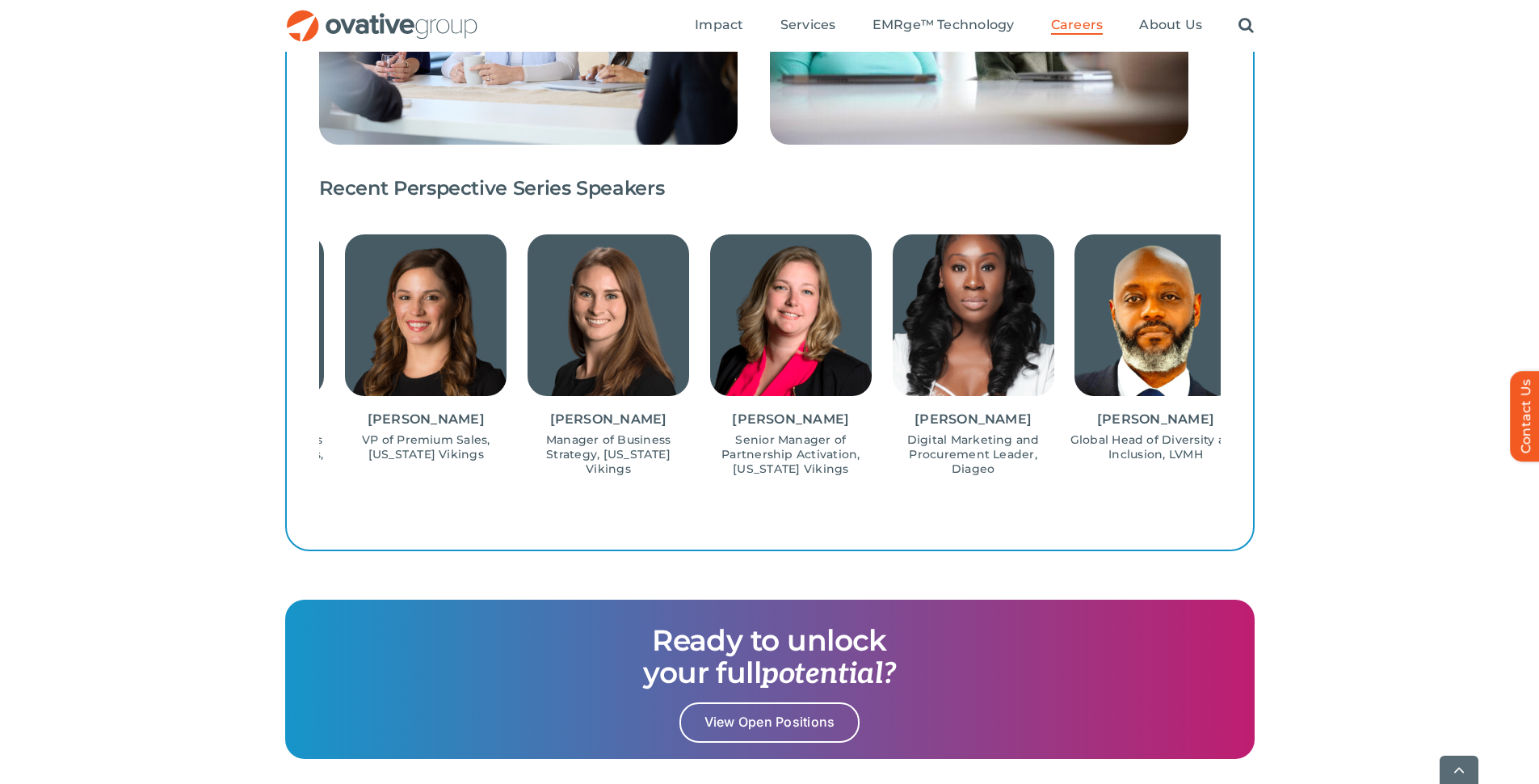
click at [633, 446] on div "Jen Tomashek Manager of Business Strategy, Minnesota Vikings" at bounding box center [609, 355] width 172 height 242
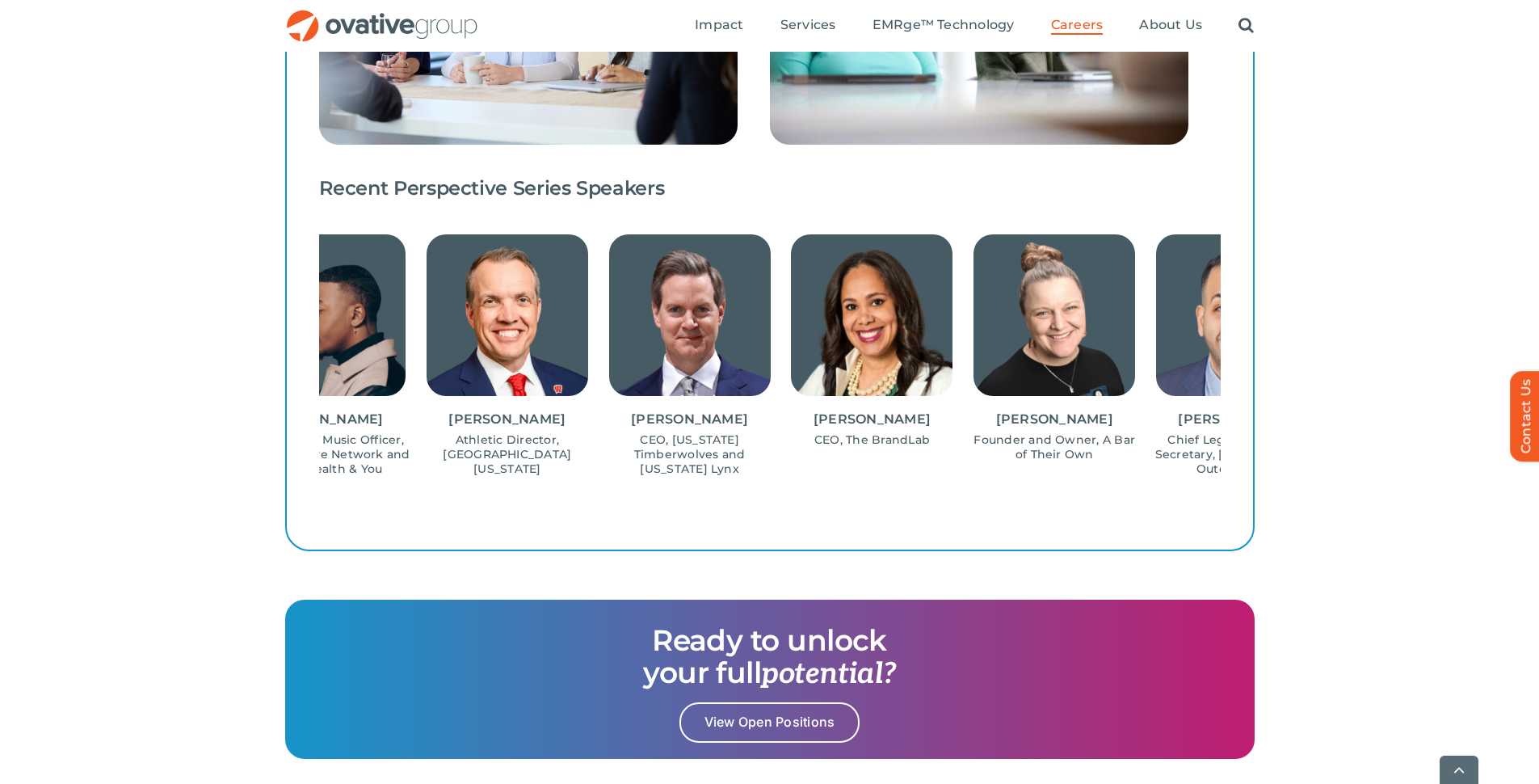
click at [676, 404] on div "Ethan Casson CEO, Minnesota Timberwolves and Minnesota Lynx" at bounding box center [689, 355] width 172 height 242
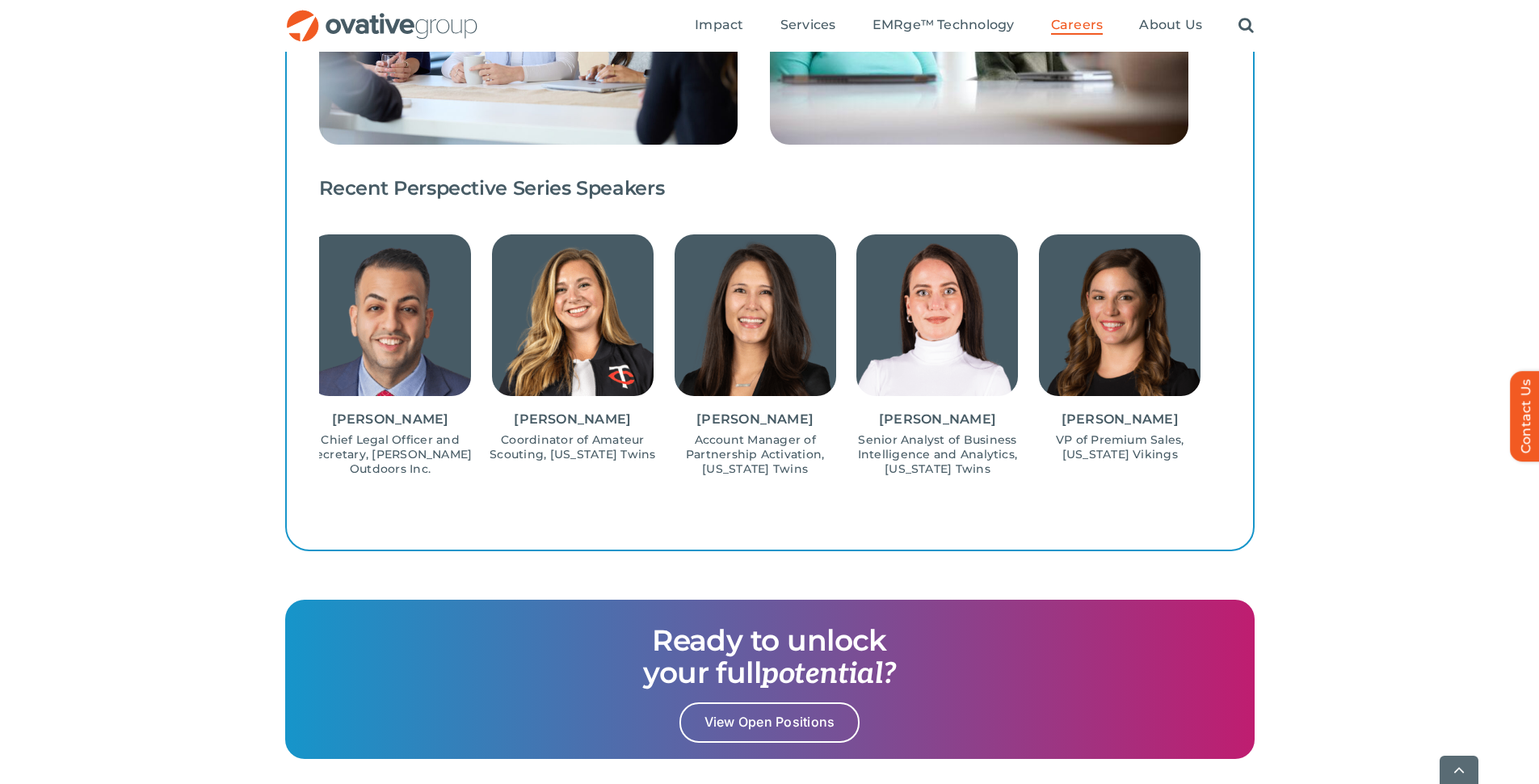
click at [389, 503] on div "Learning is prioritized Our team thrives on curiosity and innovation. We regula…" at bounding box center [770, 68] width 902 height 897
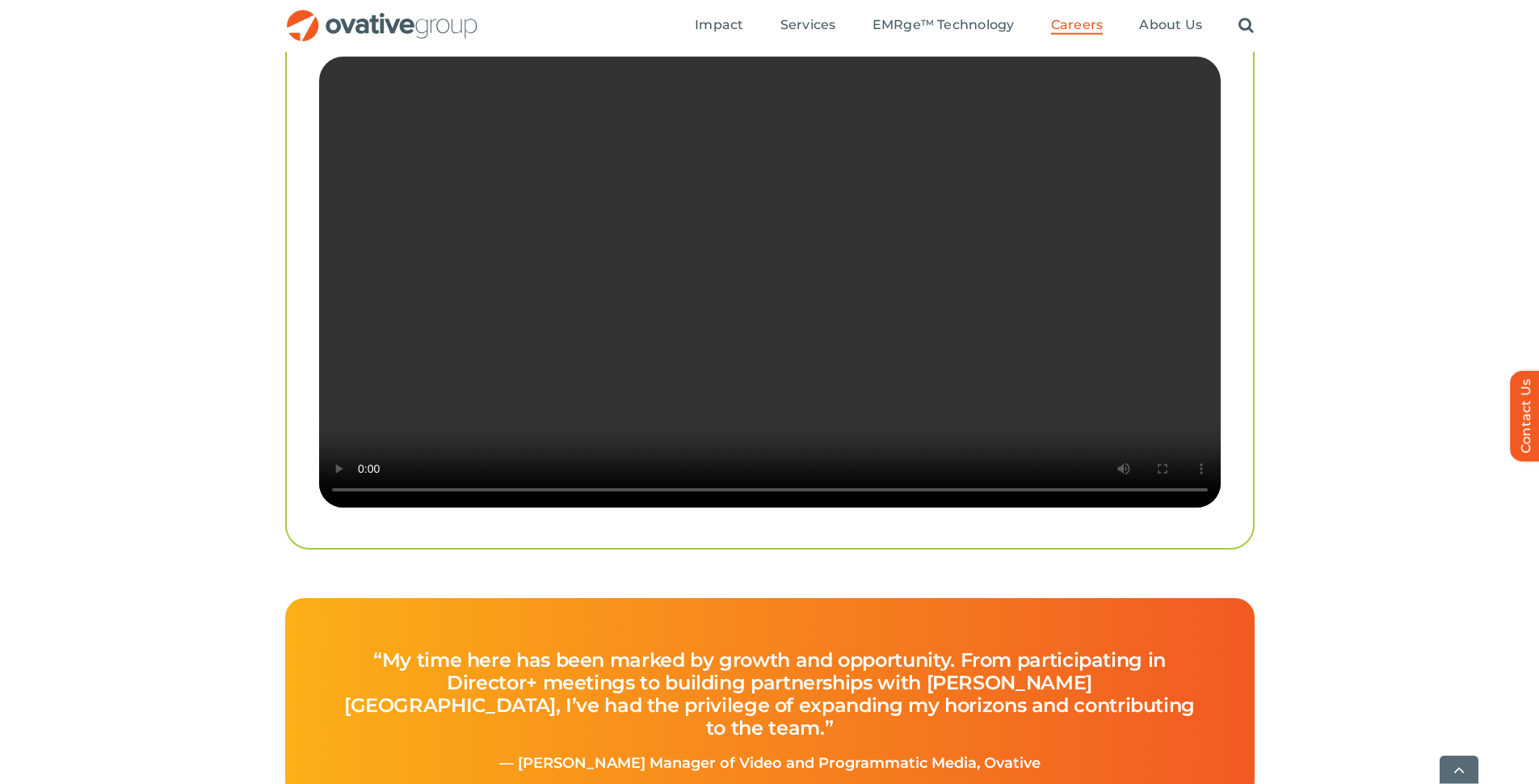
scroll to position [3232, 0]
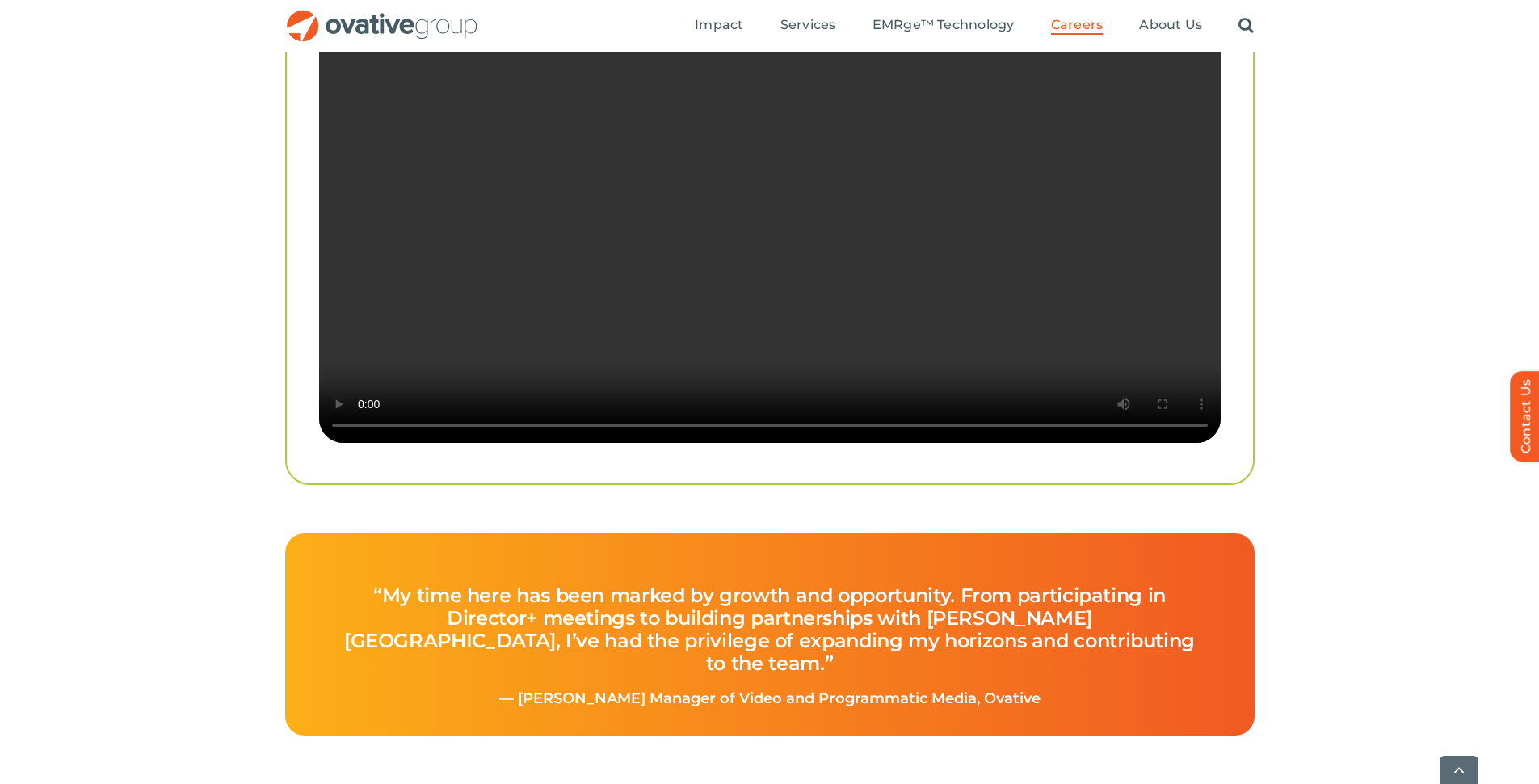
click at [496, 450] on div "Sorry, your browser doesn't support embedded videos." at bounding box center [770, 221] width 902 height 459
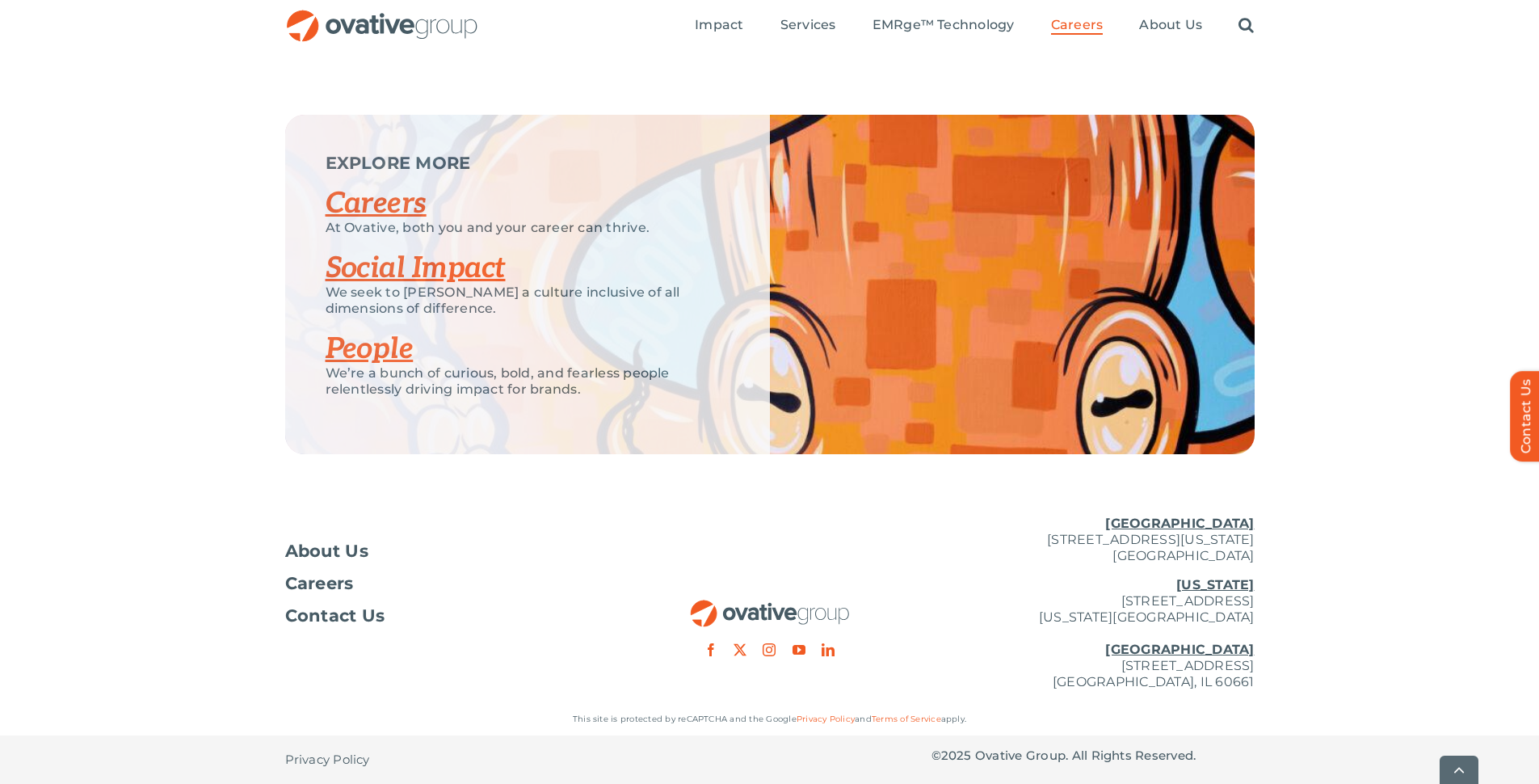
scroll to position [3975, 0]
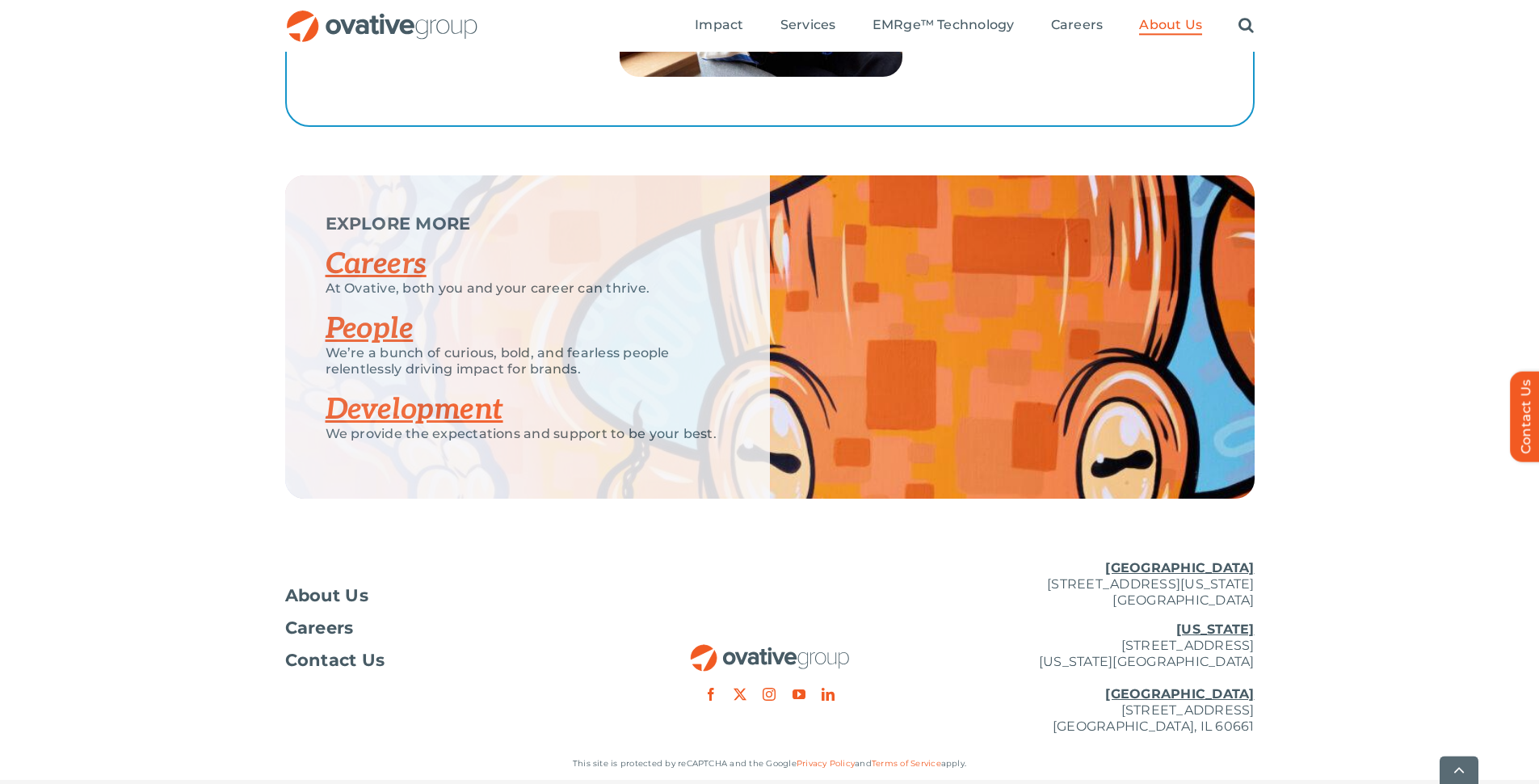
scroll to position [3070, 0]
